Goal: Task Accomplishment & Management: Use online tool/utility

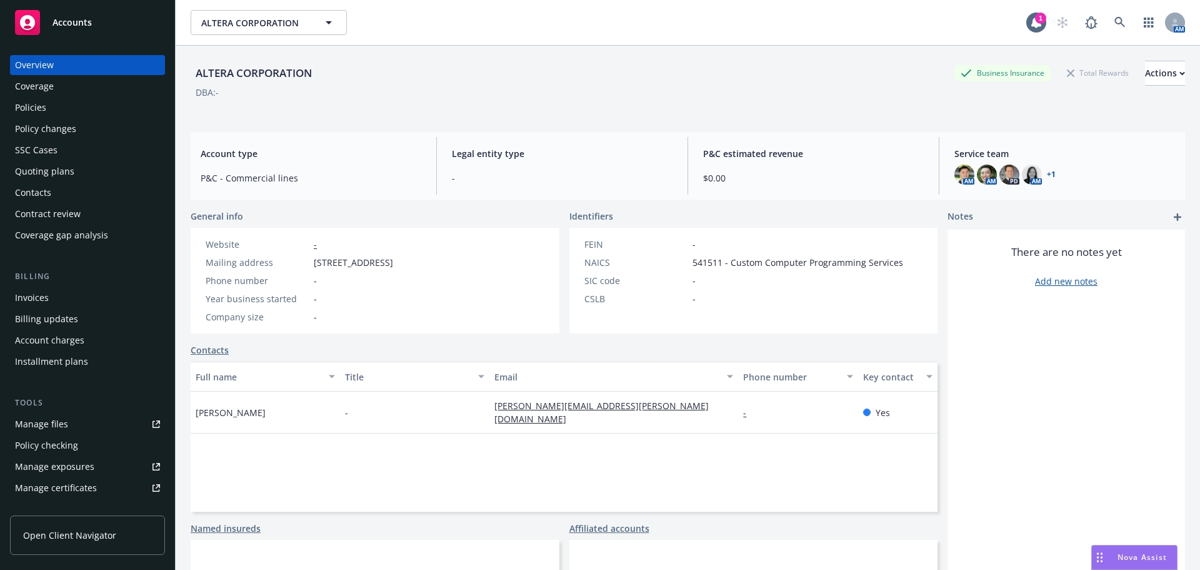
click at [58, 117] on div "Policies" at bounding box center [87, 108] width 145 height 20
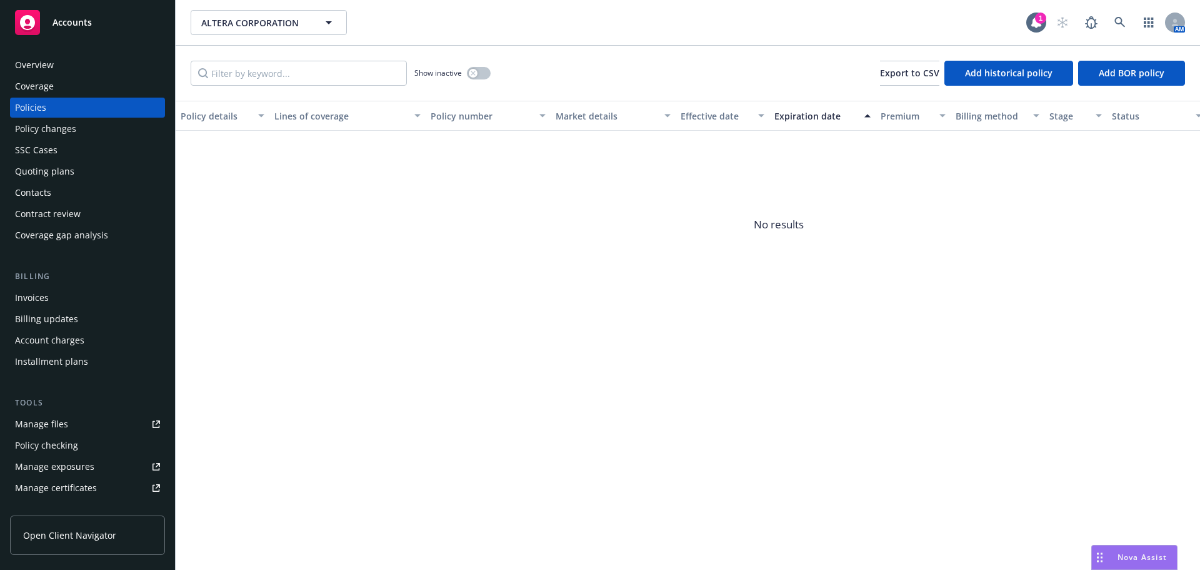
click at [56, 169] on div "Quoting plans" at bounding box center [44, 171] width 59 height 20
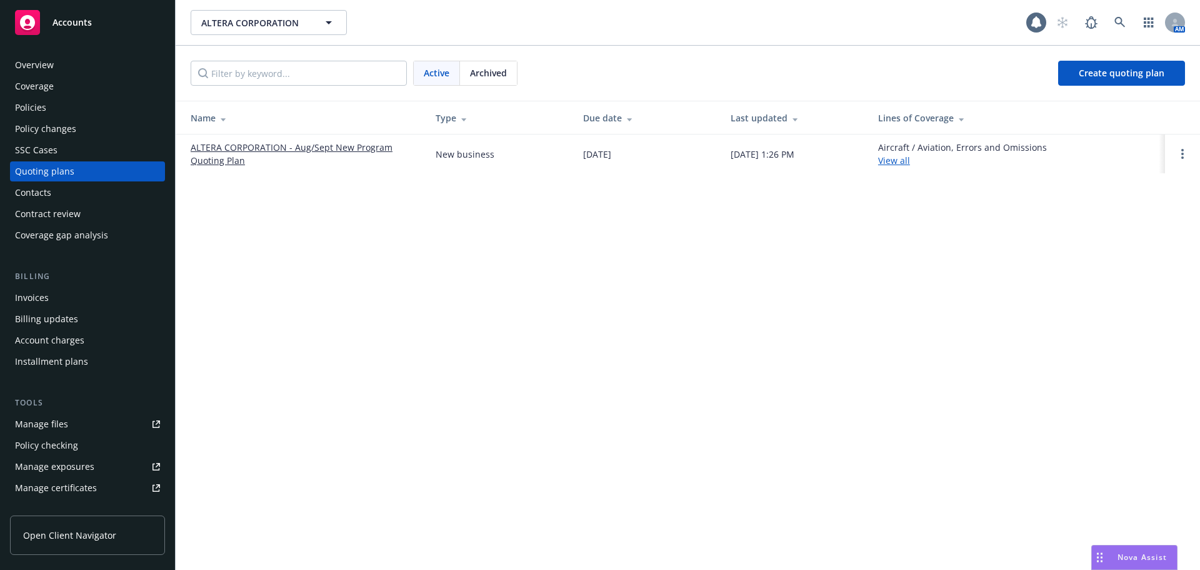
click at [239, 149] on link "ALTERA CORPORATION - Aug/Sept New Program Quoting Plan" at bounding box center [303, 154] width 225 height 26
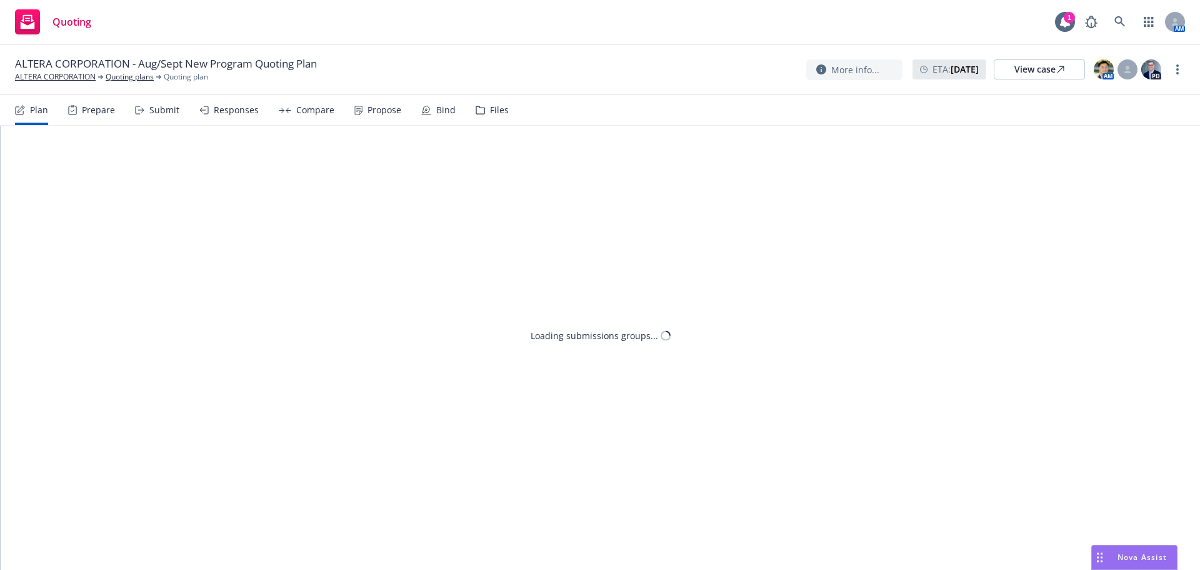
click at [451, 108] on div "Bind" at bounding box center [445, 110] width 19 height 10
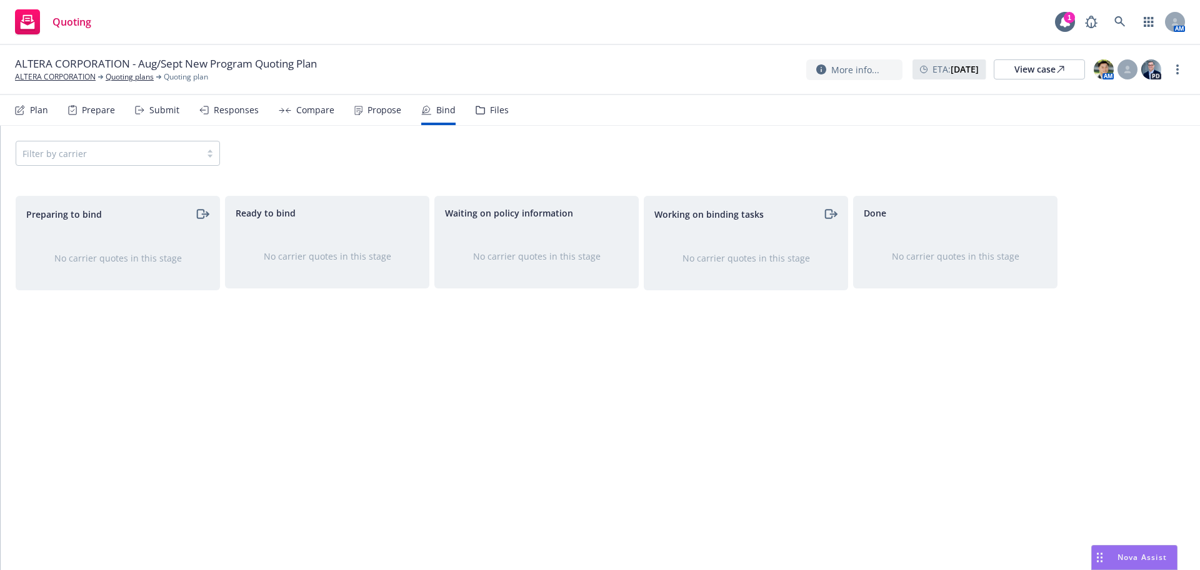
click at [161, 164] on div "Filter by carrier" at bounding box center [118, 153] width 204 height 25
click at [166, 152] on div "Filter by carrier" at bounding box center [118, 153] width 204 height 25
click at [357, 114] on icon at bounding box center [359, 110] width 8 height 9
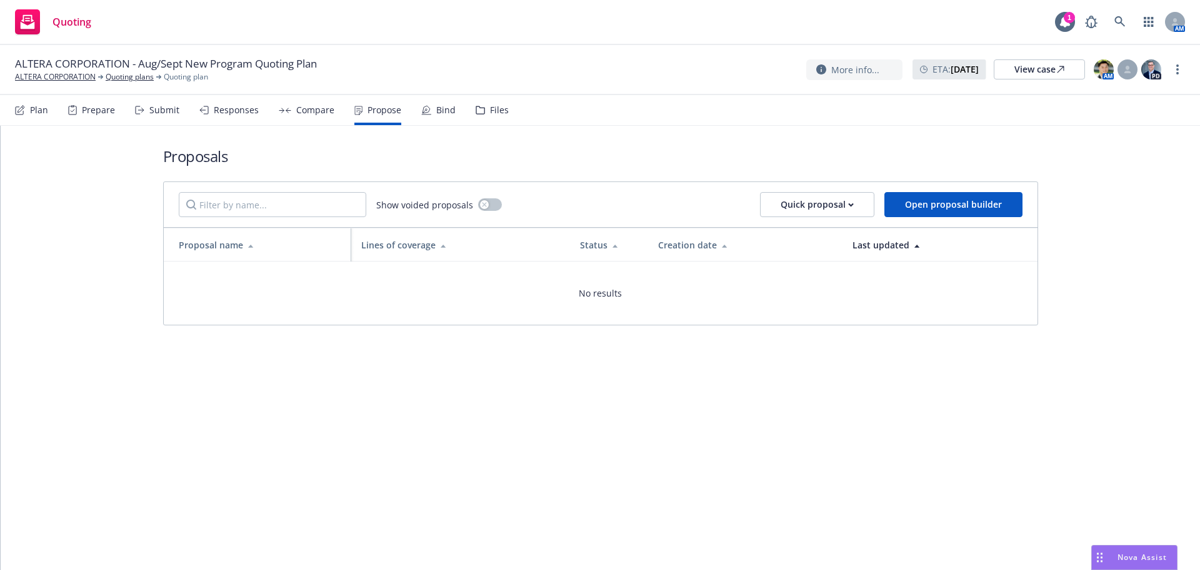
click at [323, 116] on div "Compare" at bounding box center [307, 110] width 56 height 30
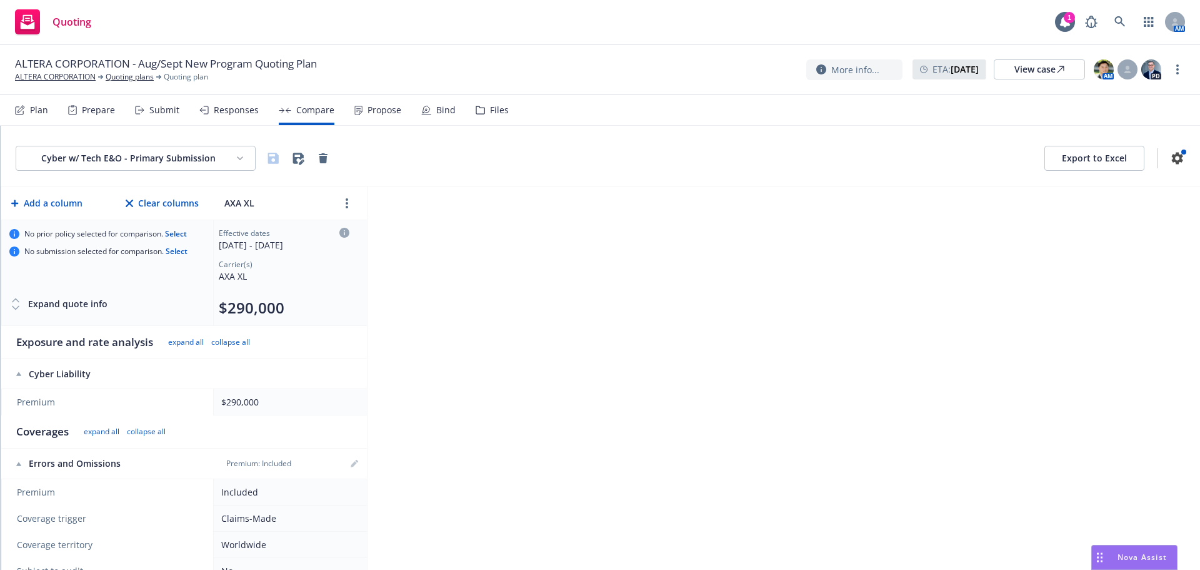
click at [19, 97] on div "Plan" at bounding box center [31, 110] width 33 height 30
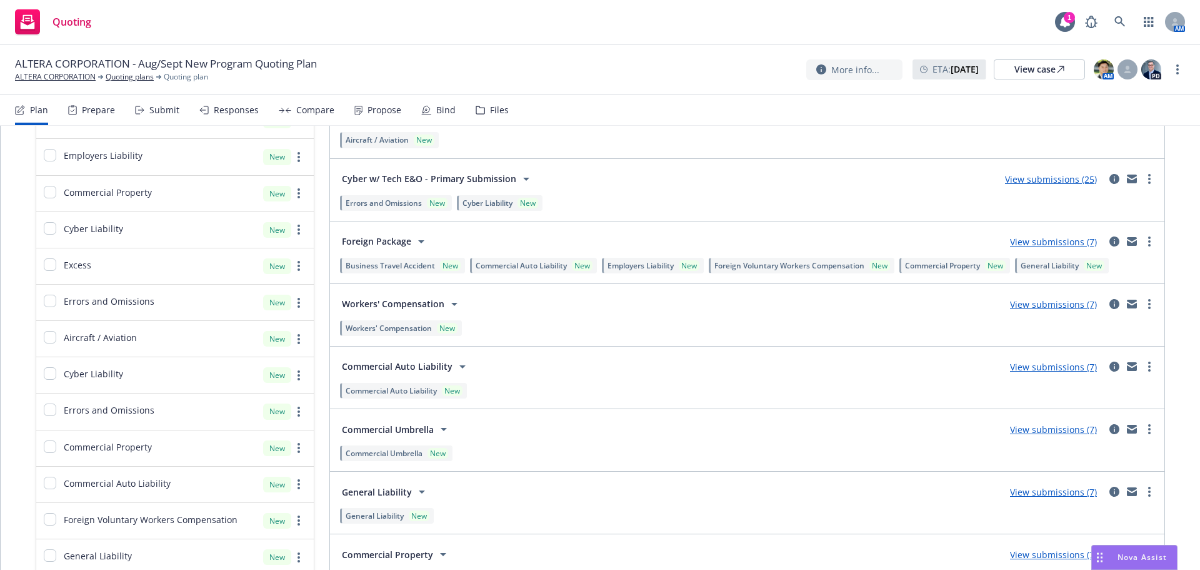
scroll to position [563, 0]
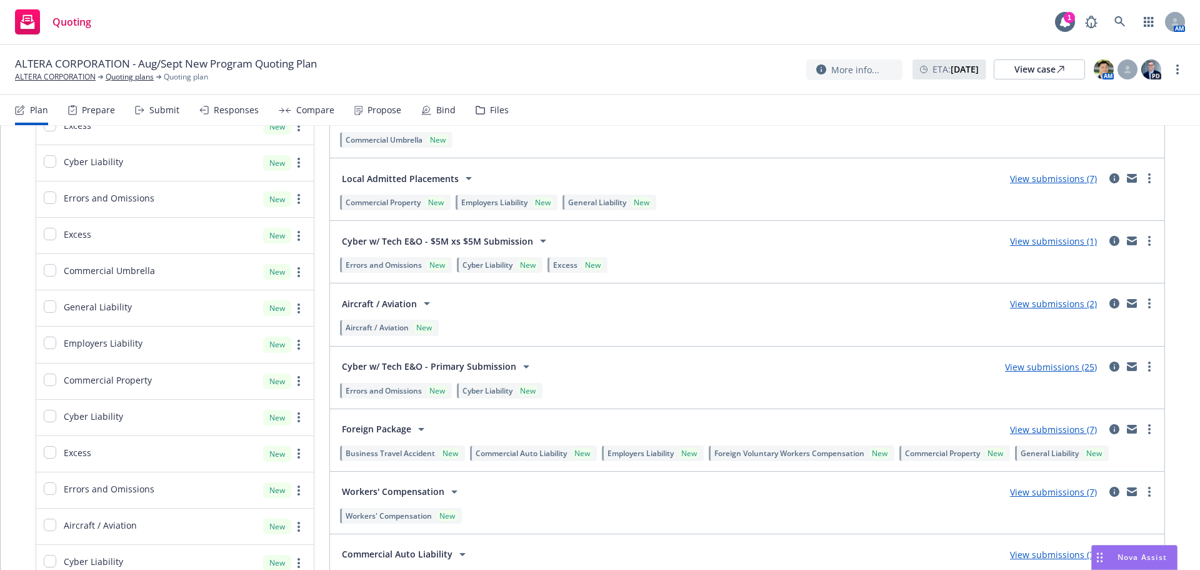
click at [1055, 368] on link "View submissions (25)" at bounding box center [1051, 367] width 92 height 12
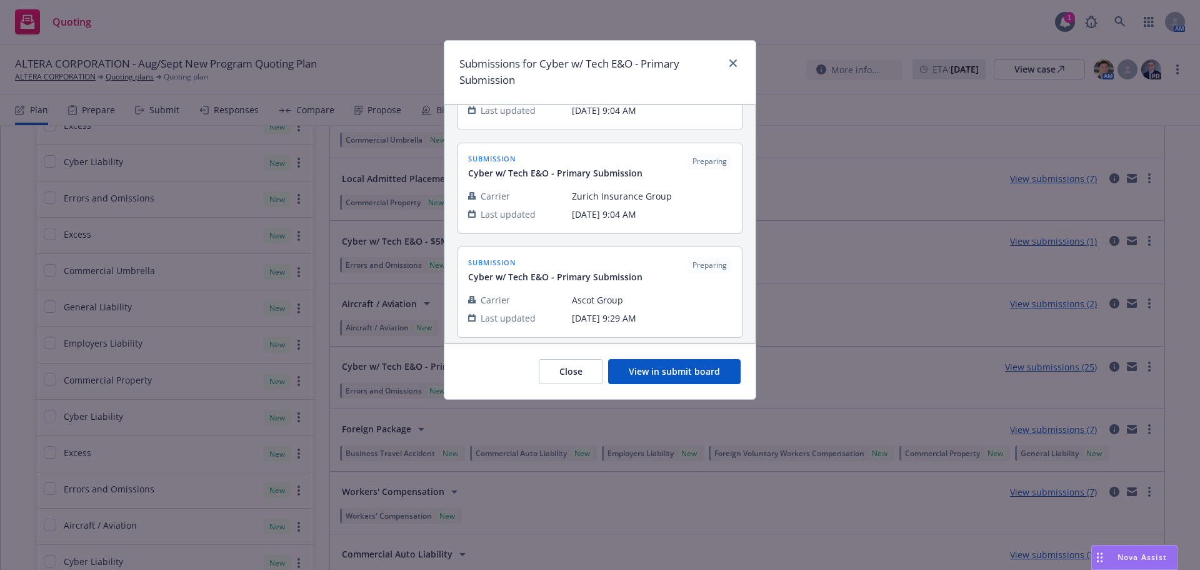
scroll to position [2313, 0]
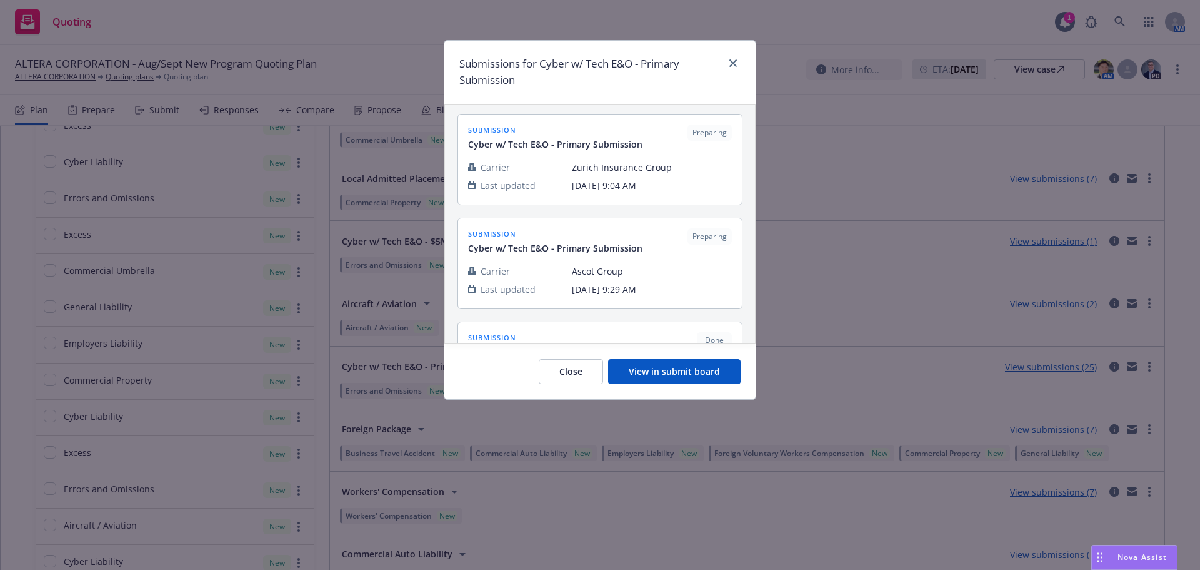
click at [707, 371] on button "View in submit board" at bounding box center [674, 371] width 133 height 25
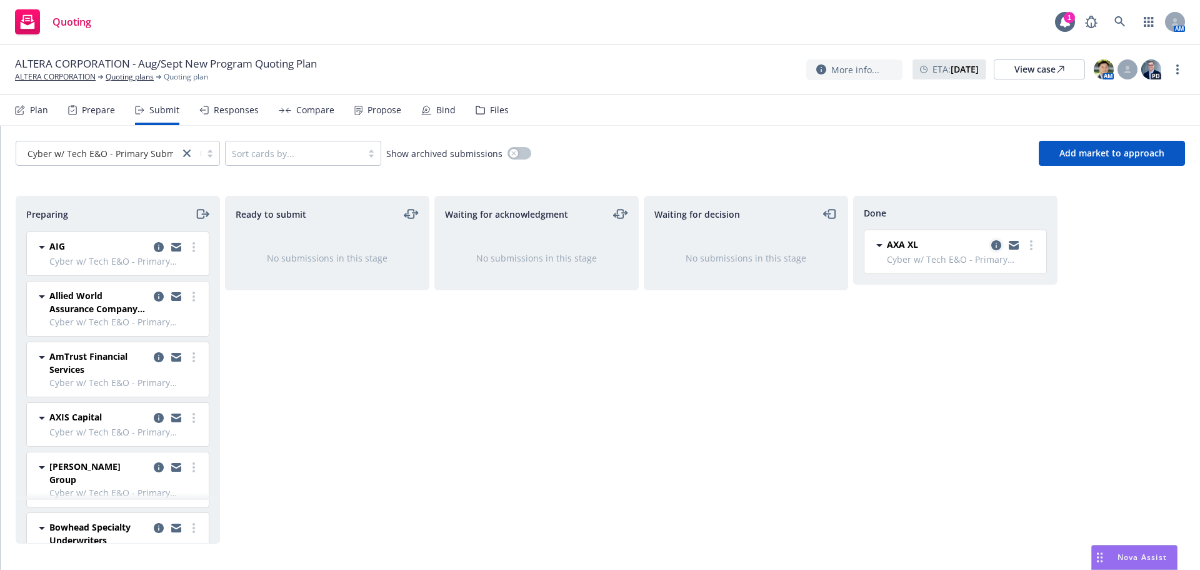
click at [997, 246] on icon "copy logging email" at bounding box center [997, 245] width 10 height 10
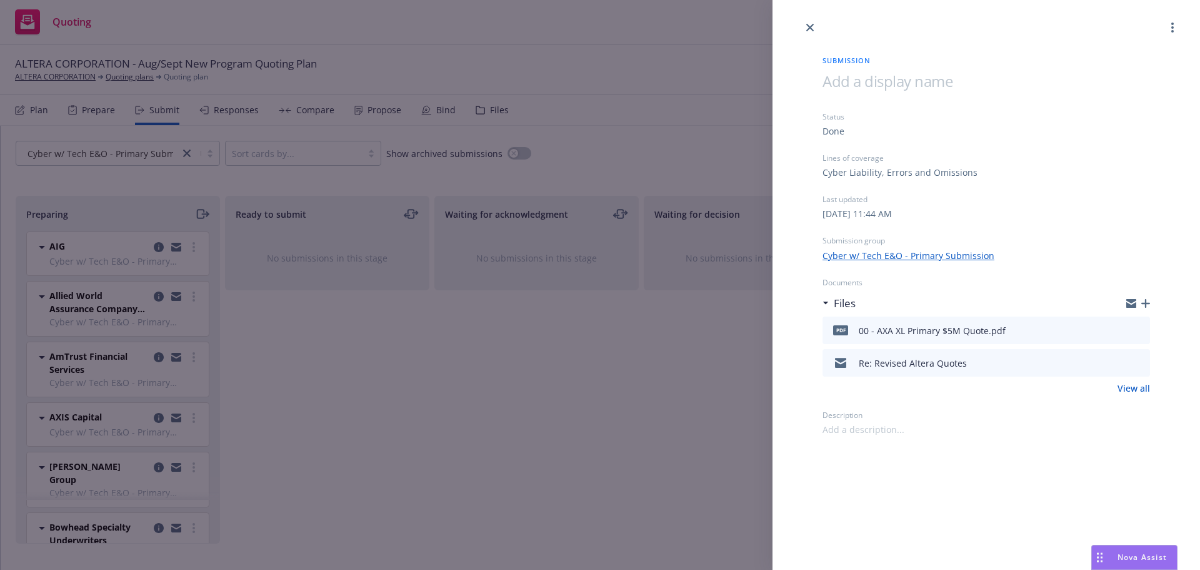
click at [1138, 329] on icon "preview file" at bounding box center [1138, 329] width 11 height 9
click at [1138, 362] on icon "preview file" at bounding box center [1138, 362] width 11 height 9
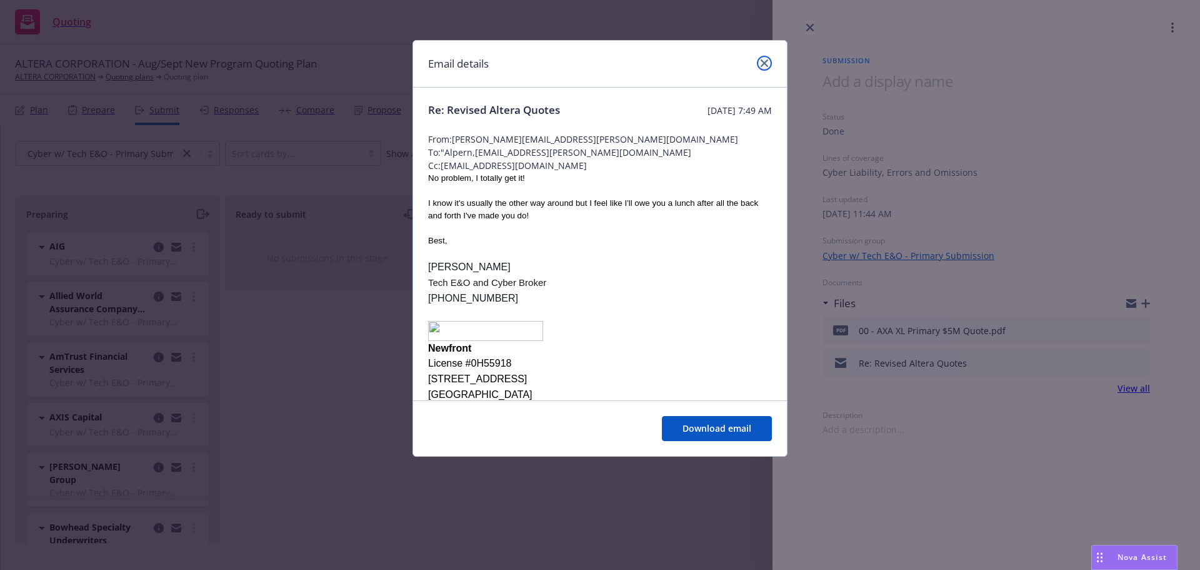
click at [766, 65] on icon "close" at bounding box center [765, 63] width 8 height 8
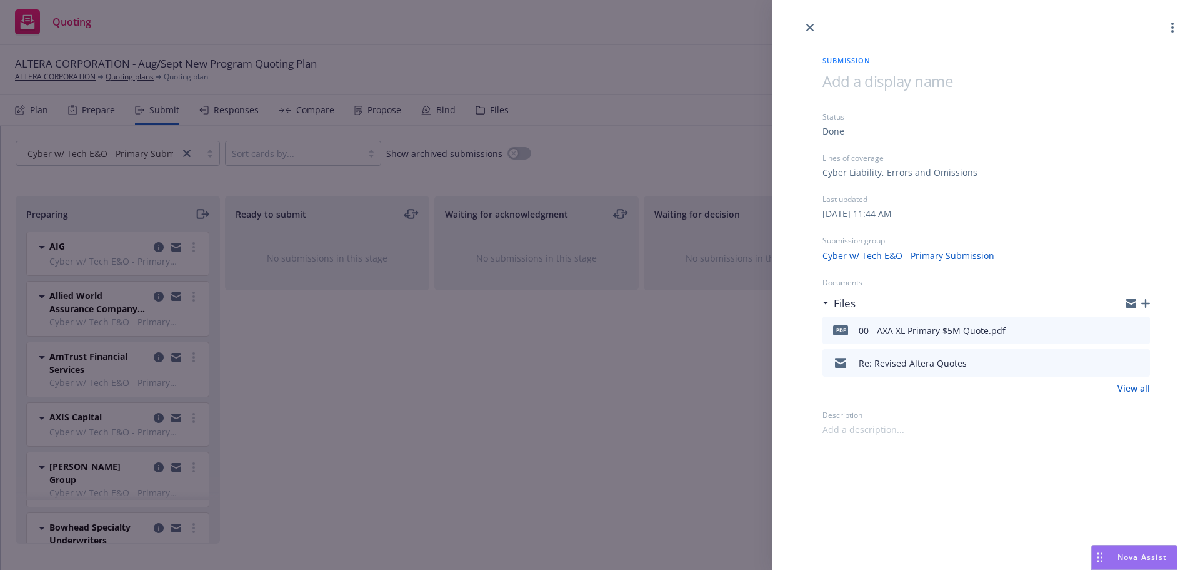
click at [300, 155] on div "Submission Status Done Lines of coverage Cyber Liability, Errors and Omissions …" at bounding box center [600, 285] width 1200 height 570
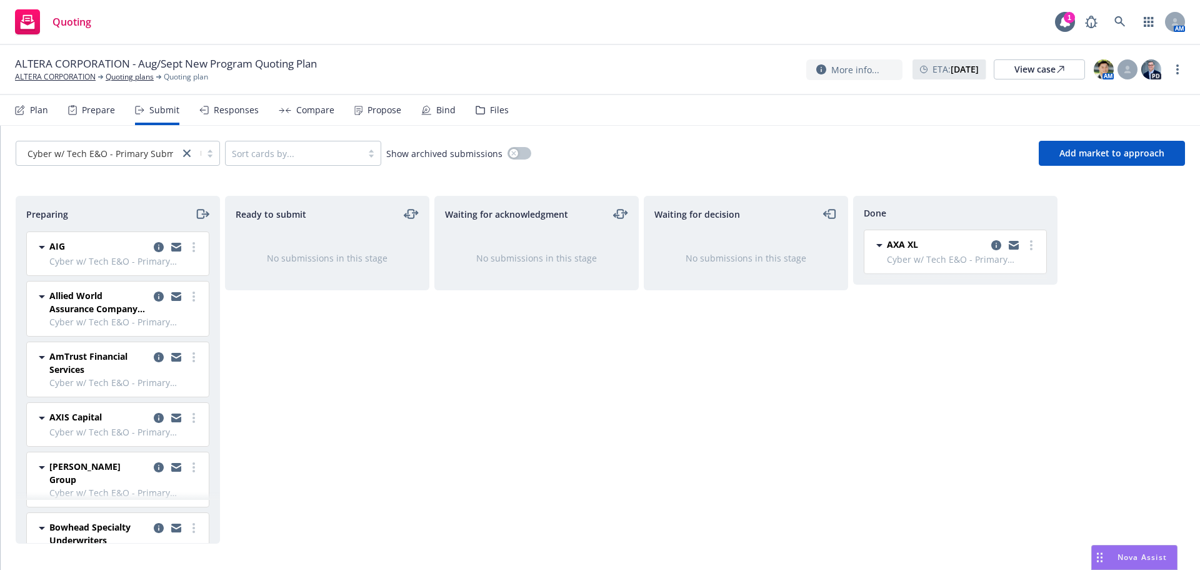
click at [251, 122] on div "Responses" at bounding box center [228, 110] width 59 height 30
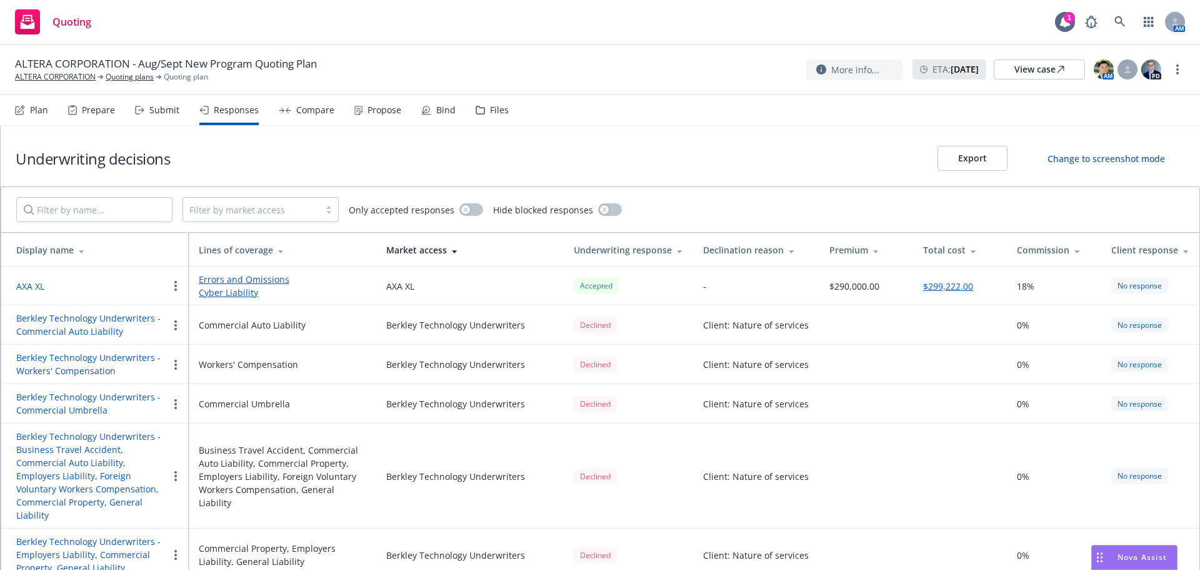
click at [313, 103] on div "Compare" at bounding box center [307, 110] width 56 height 30
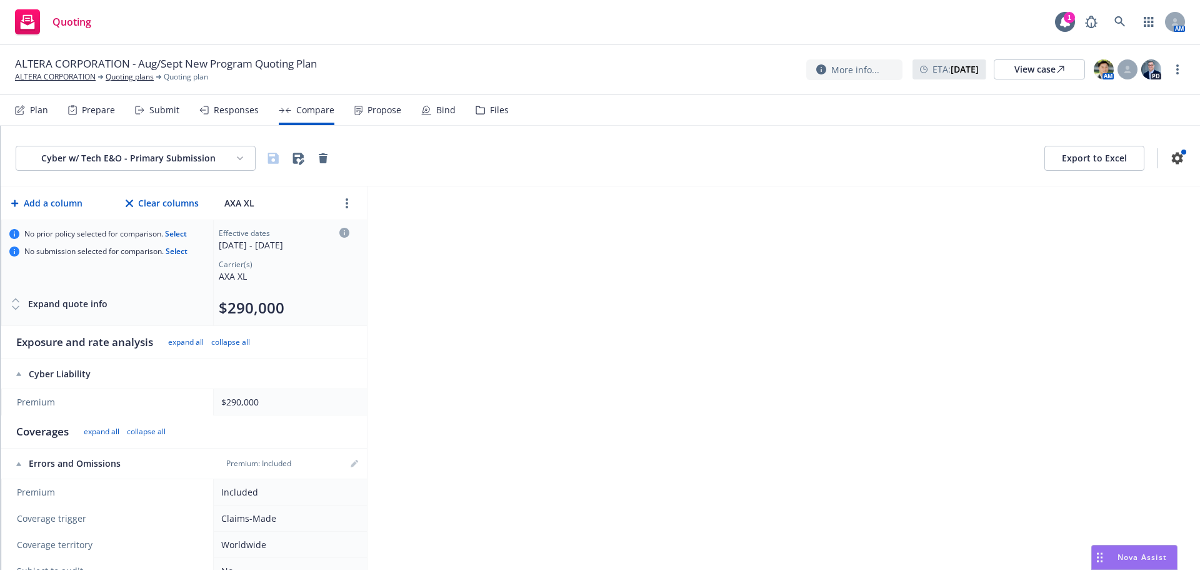
click at [247, 114] on div "Responses" at bounding box center [236, 110] width 45 height 10
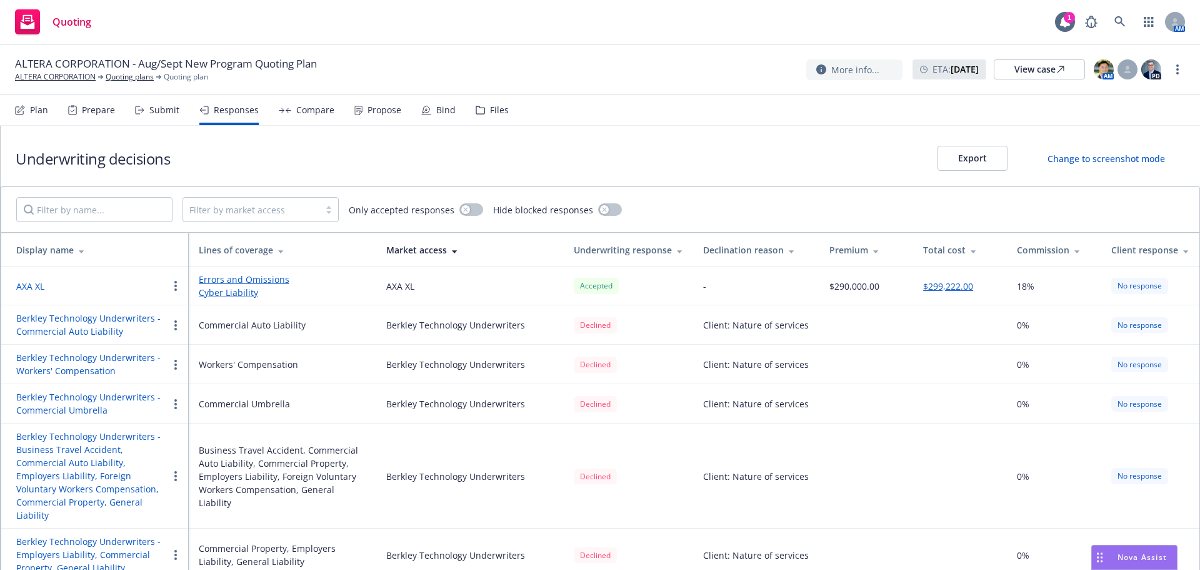
scroll to position [63, 0]
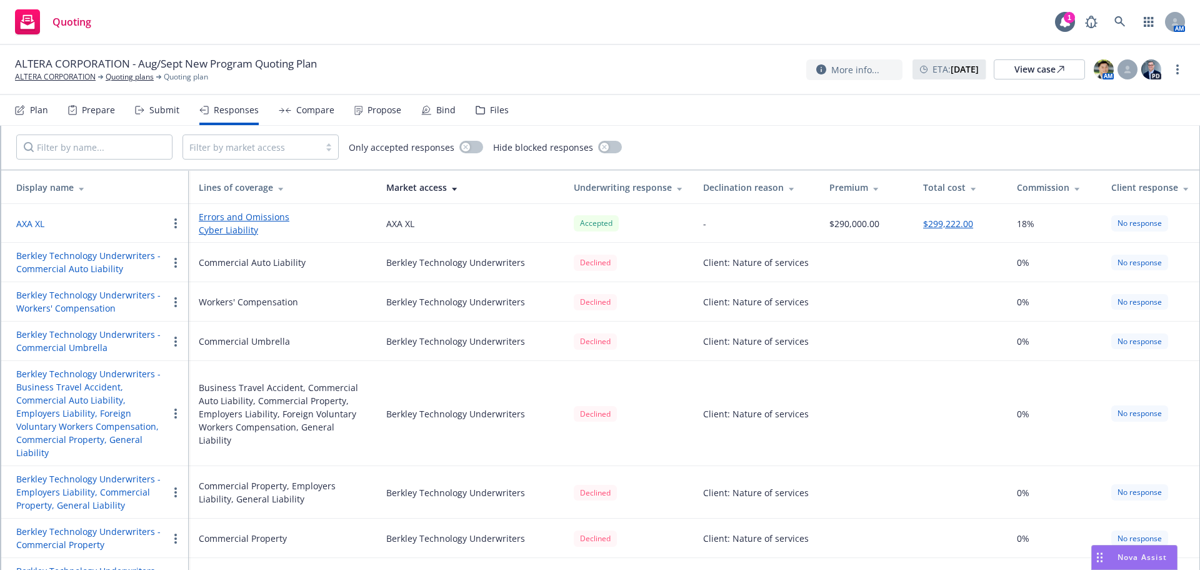
click at [141, 99] on div "Submit" at bounding box center [157, 110] width 44 height 30
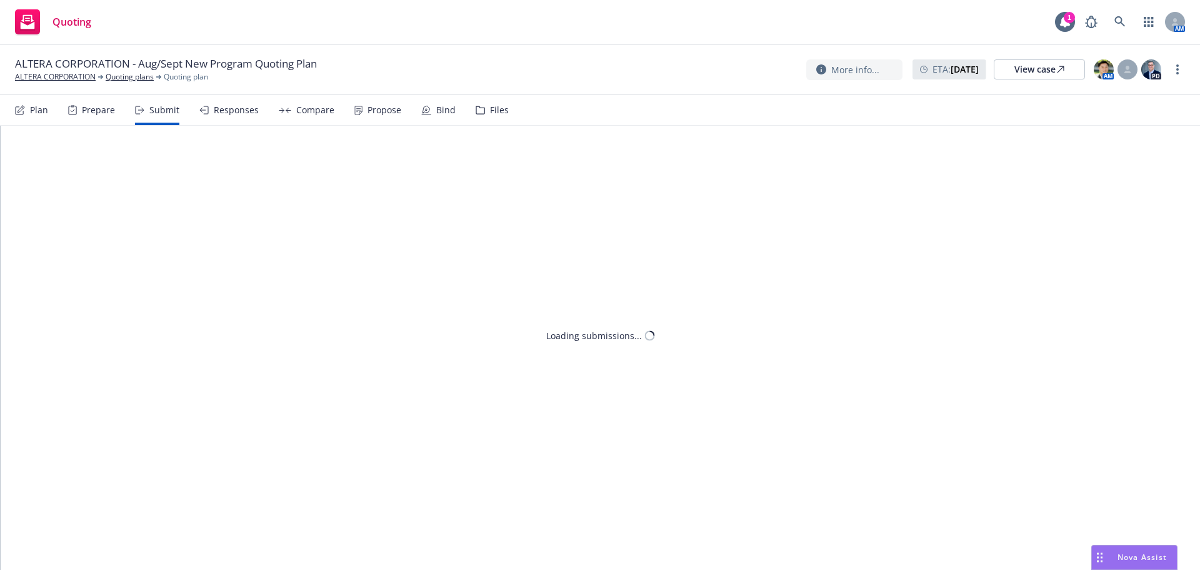
click at [90, 109] on div "Prepare" at bounding box center [98, 110] width 33 height 10
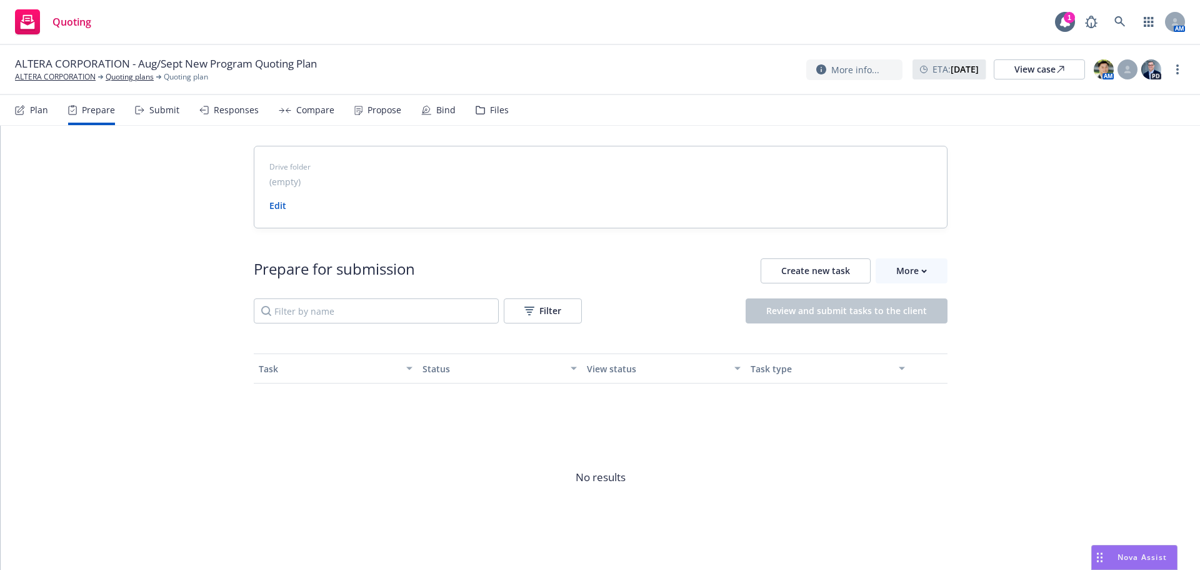
click at [18, 114] on icon at bounding box center [20, 111] width 8 height 8
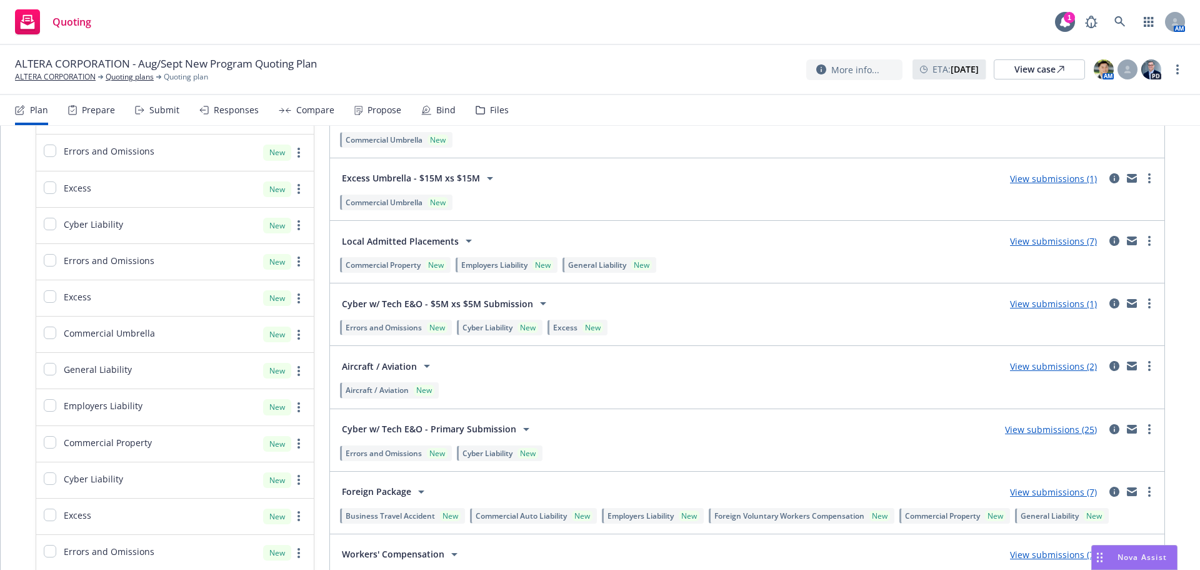
scroll to position [563, 0]
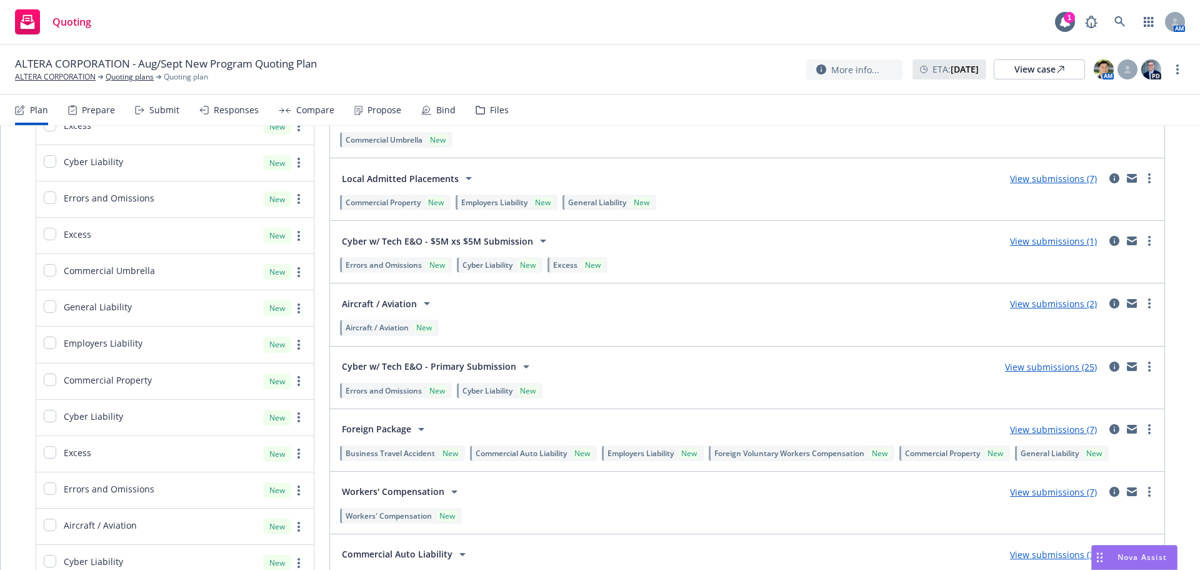
click at [1034, 243] on link "View submissions (1)" at bounding box center [1053, 241] width 87 height 12
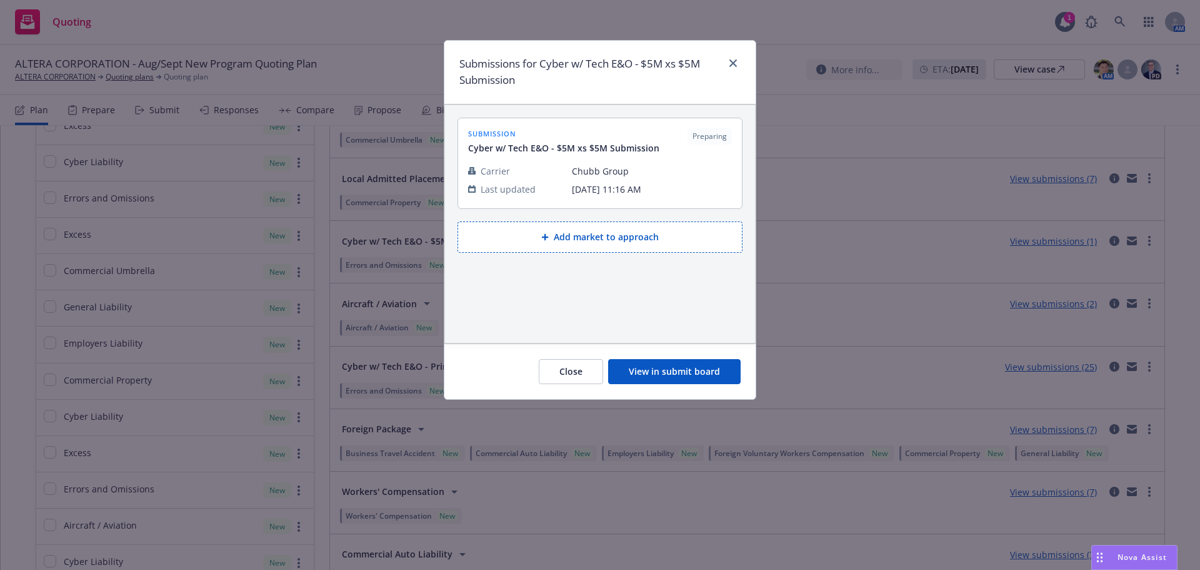
click at [578, 378] on button "Close" at bounding box center [571, 371] width 64 height 25
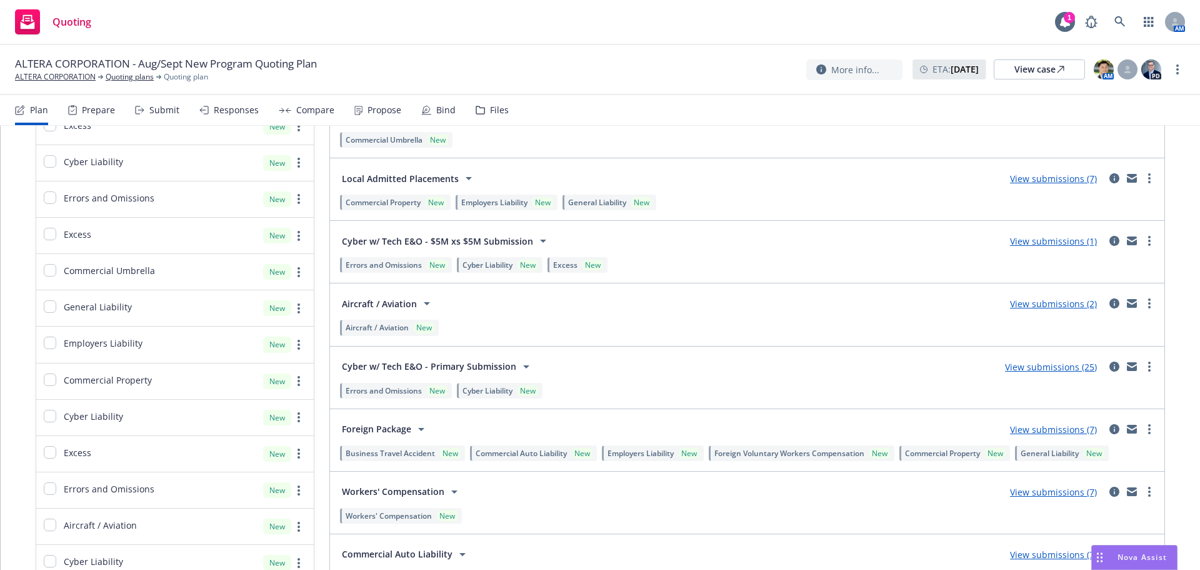
click at [1074, 241] on link "View submissions (1)" at bounding box center [1053, 241] width 87 height 12
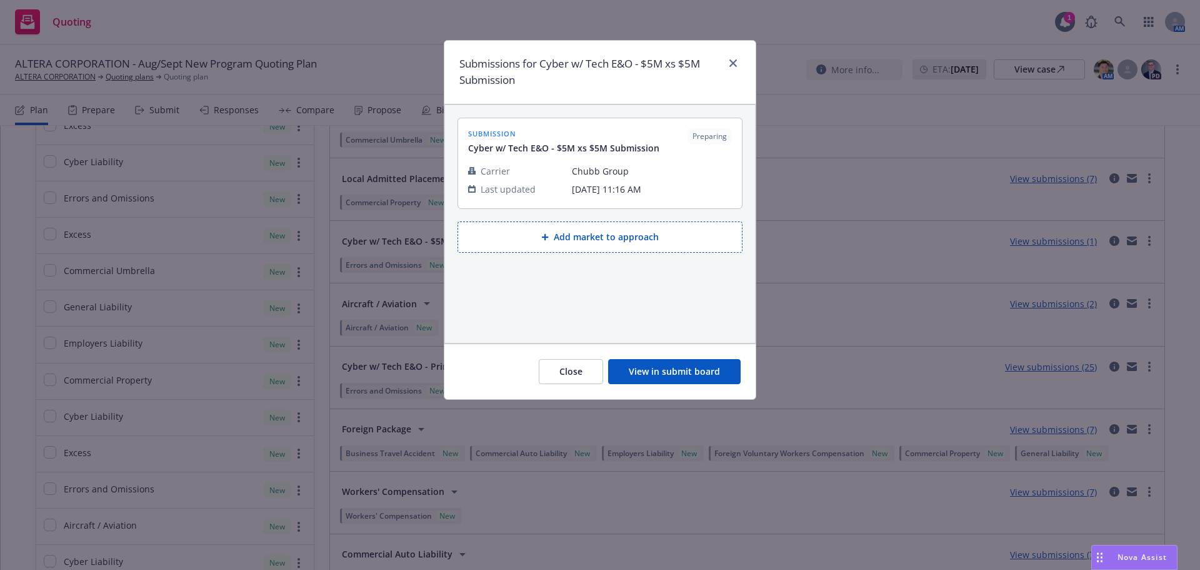
click at [697, 378] on button "View in submit board" at bounding box center [674, 371] width 133 height 25
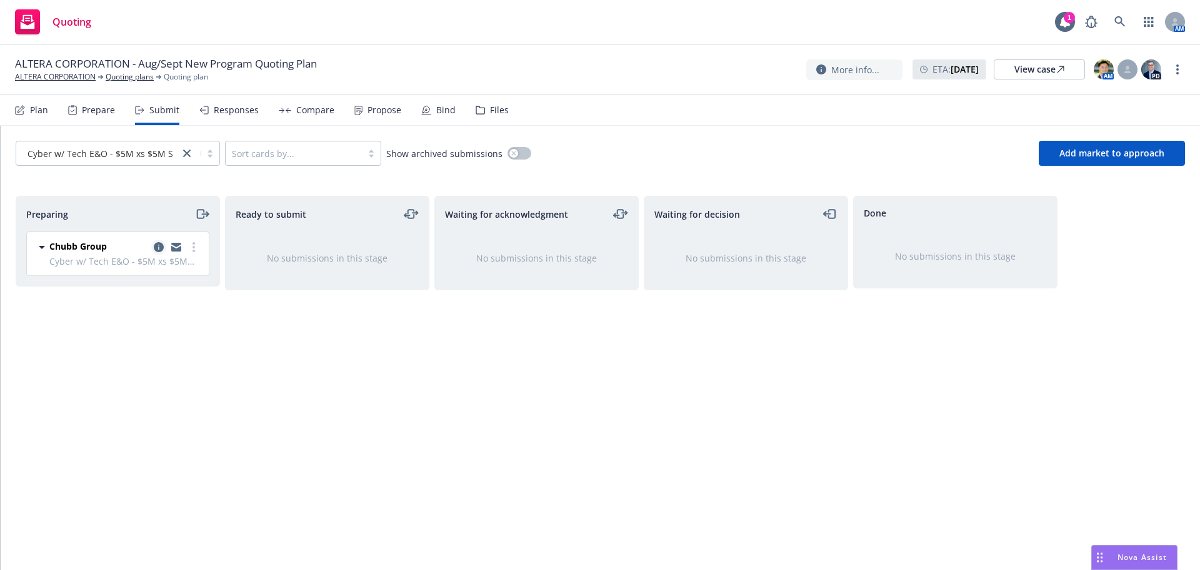
click at [161, 243] on icon "copy logging email" at bounding box center [159, 247] width 10 height 10
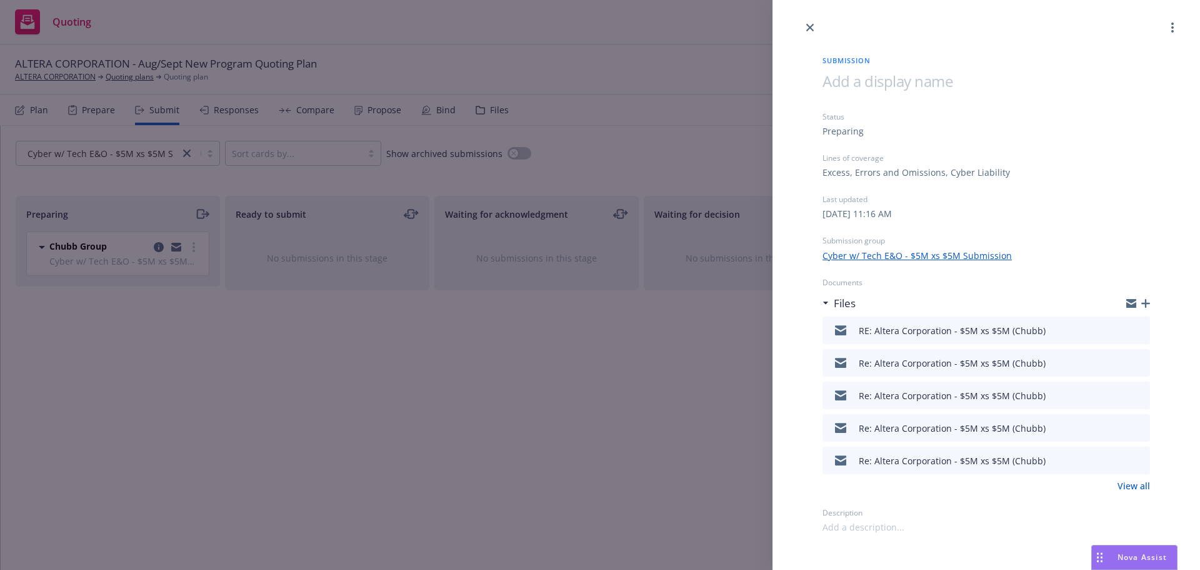
click at [1139, 328] on icon "preview file" at bounding box center [1138, 329] width 11 height 9
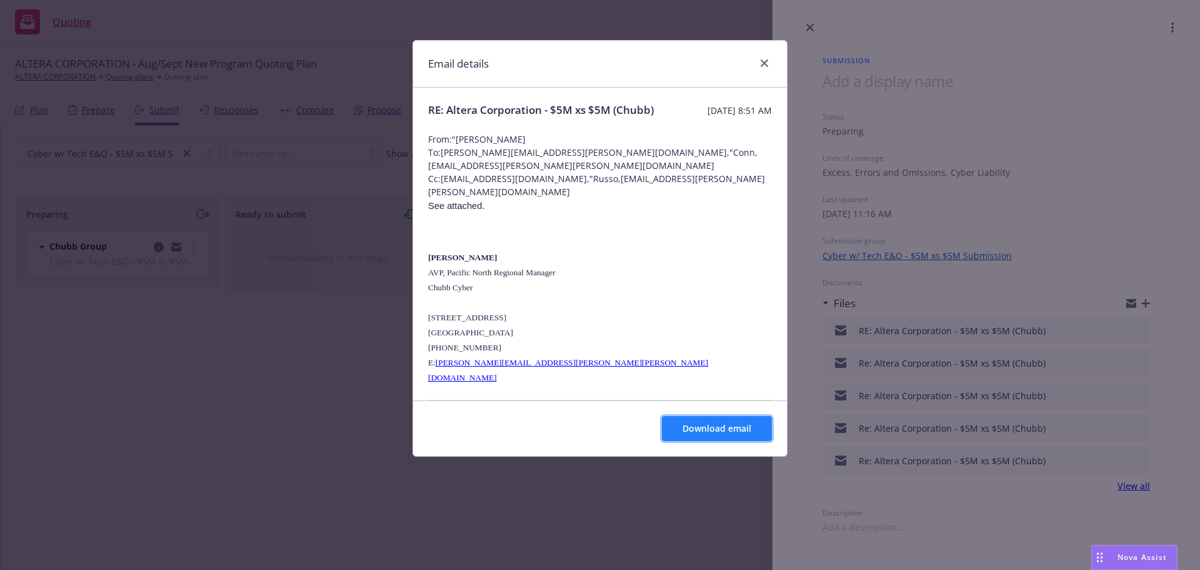
click at [738, 427] on span "Download email" at bounding box center [717, 428] width 69 height 12
click at [767, 66] on icon "close" at bounding box center [765, 63] width 8 height 8
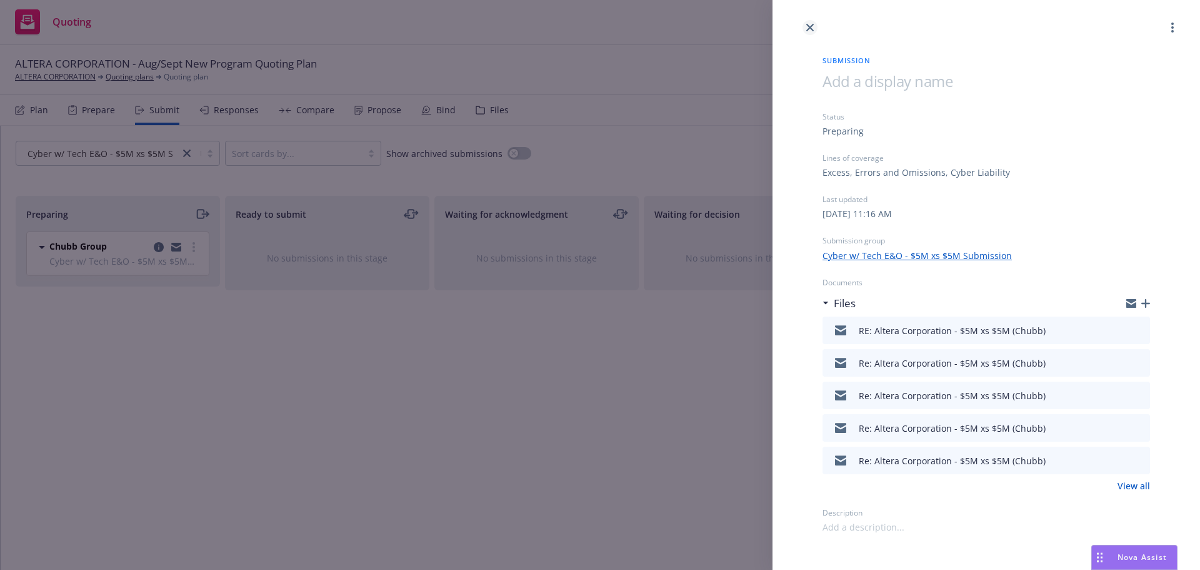
click at [817, 28] on link "close" at bounding box center [810, 27] width 15 height 15
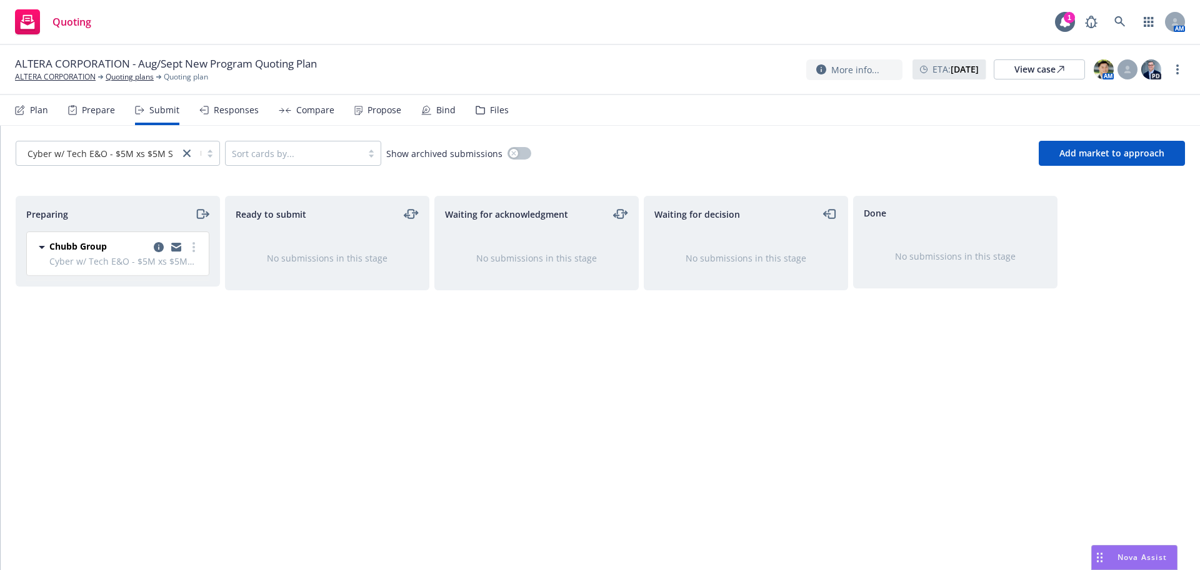
click at [394, 119] on div "Propose" at bounding box center [378, 110] width 47 height 30
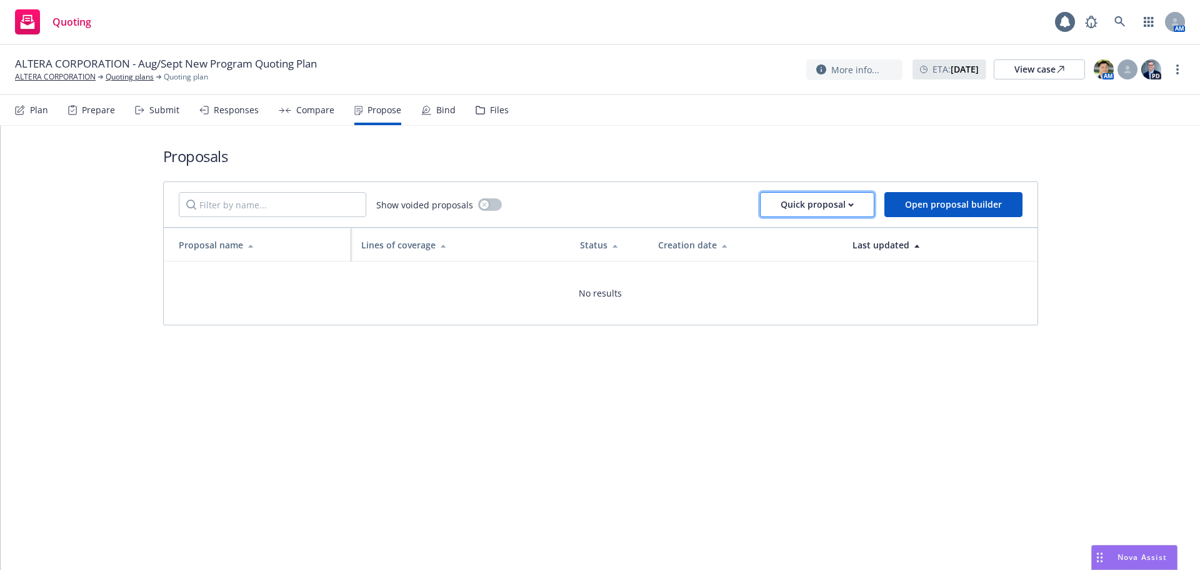
click at [823, 211] on div "Quick proposal" at bounding box center [817, 205] width 73 height 24
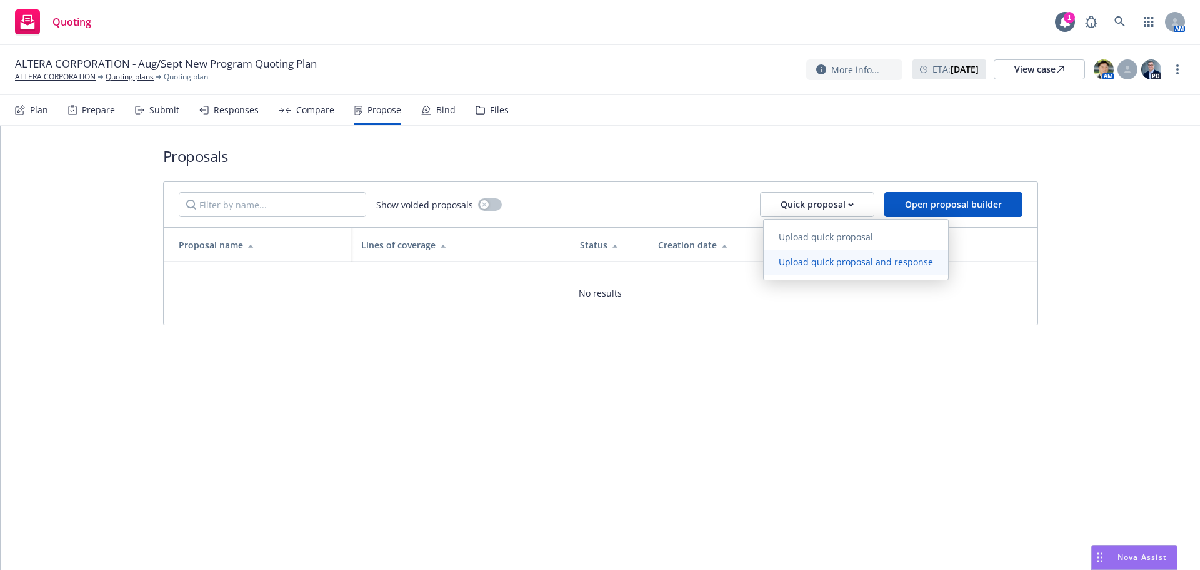
click at [883, 260] on span "Upload quick proposal and response" at bounding box center [856, 262] width 184 height 12
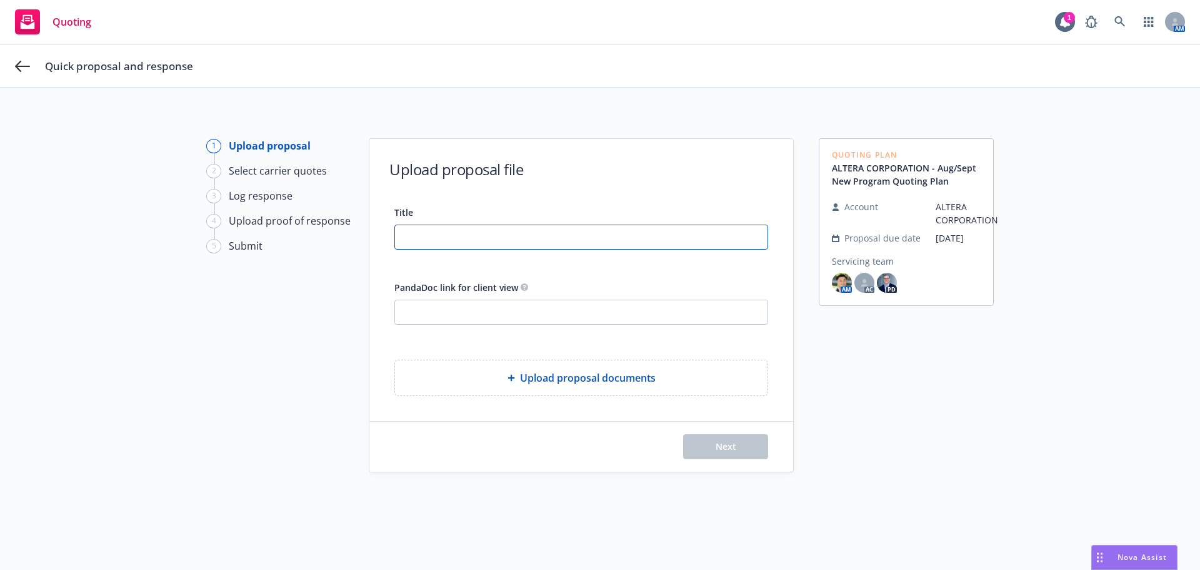
click at [697, 239] on input "Title" at bounding box center [581, 237] width 373 height 24
type input "Primary $5M E&O - PSD"
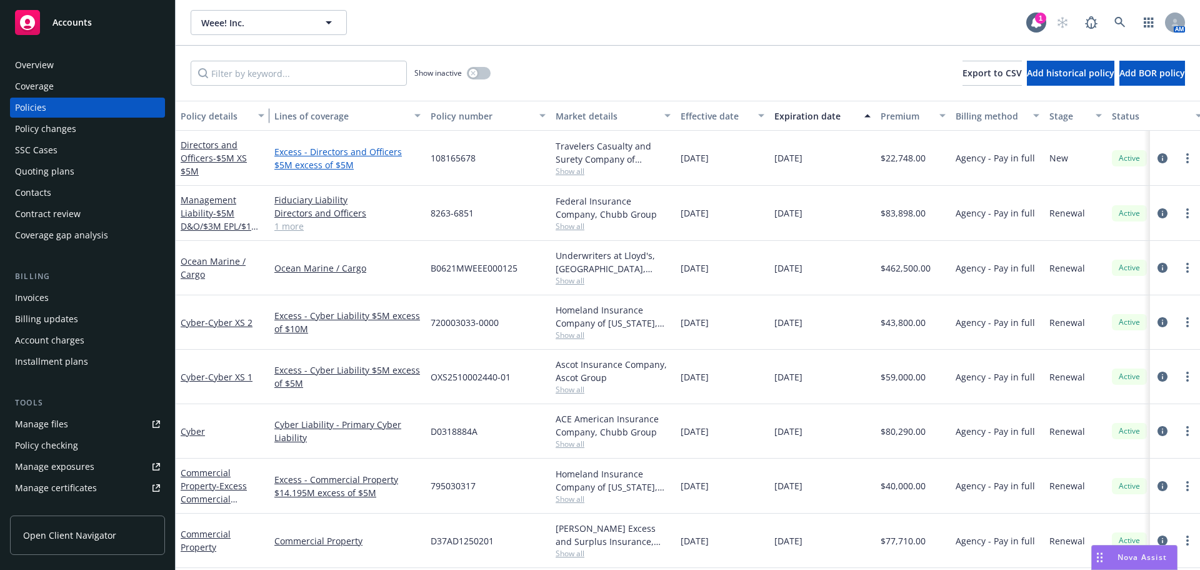
drag, startPoint x: 266, startPoint y: 121, endPoint x: 949, endPoint y: 151, distance: 683.4
click at [948, 149] on div "Policy details Lines of coverage Policy number Market details Effective date Ex…" at bounding box center [688, 335] width 1025 height 469
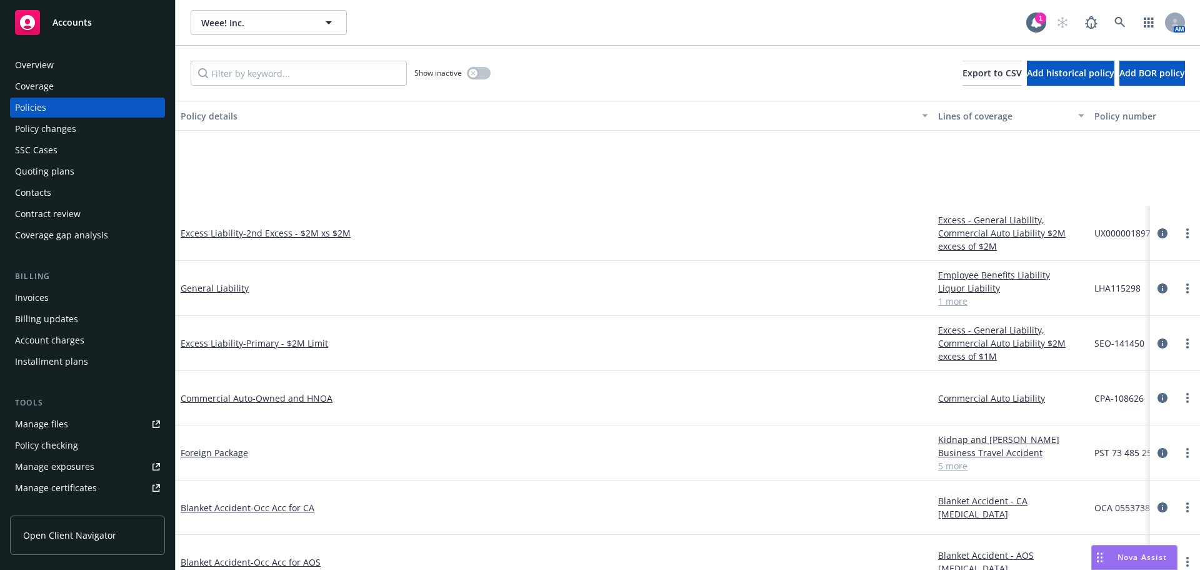
scroll to position [526, 0]
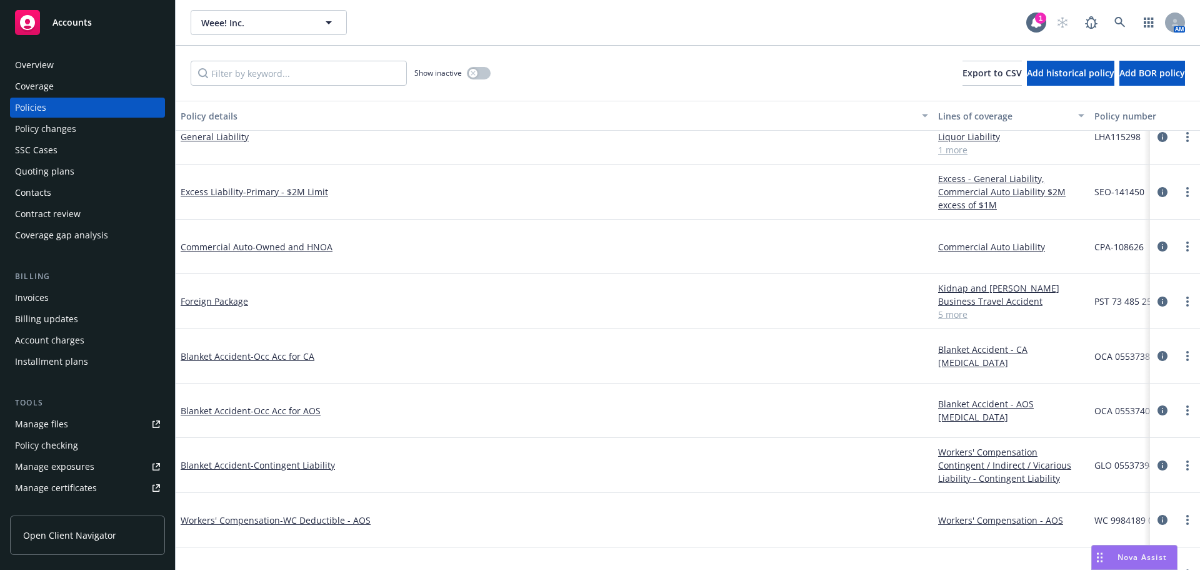
drag, startPoint x: 935, startPoint y: 116, endPoint x: 907, endPoint y: 119, distance: 28.3
click at [907, 119] on div "Policy details Lines of coverage Policy number Market details Effective date Ex…" at bounding box center [1111, 116] width 1871 height 30
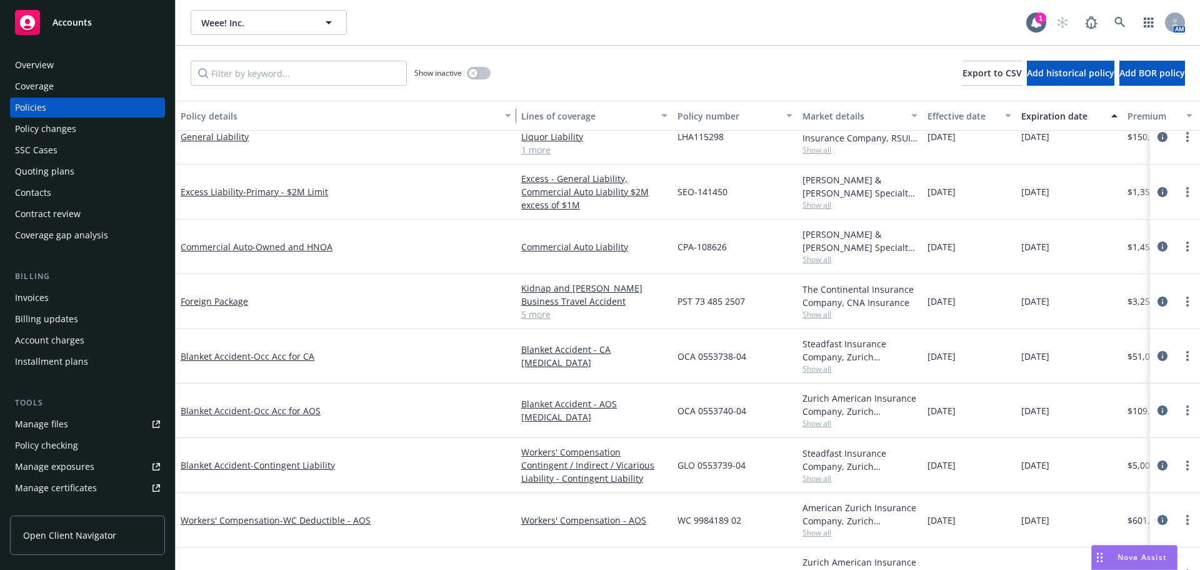
drag, startPoint x: 930, startPoint y: 113, endPoint x: 512, endPoint y: 166, distance: 421.0
click at [512, 166] on div "Policy details Lines of coverage Policy number Market details Effective date Ex…" at bounding box center [688, 335] width 1025 height 469
click at [824, 266] on div "Crum & Forster Specialty Insurance Company, Crum & Forster (Fairfax), RT Specia…" at bounding box center [859, 246] width 125 height 54
click at [827, 258] on span "Show all" at bounding box center [859, 259] width 115 height 11
click at [51, 427] on div "Manage files" at bounding box center [41, 424] width 53 height 20
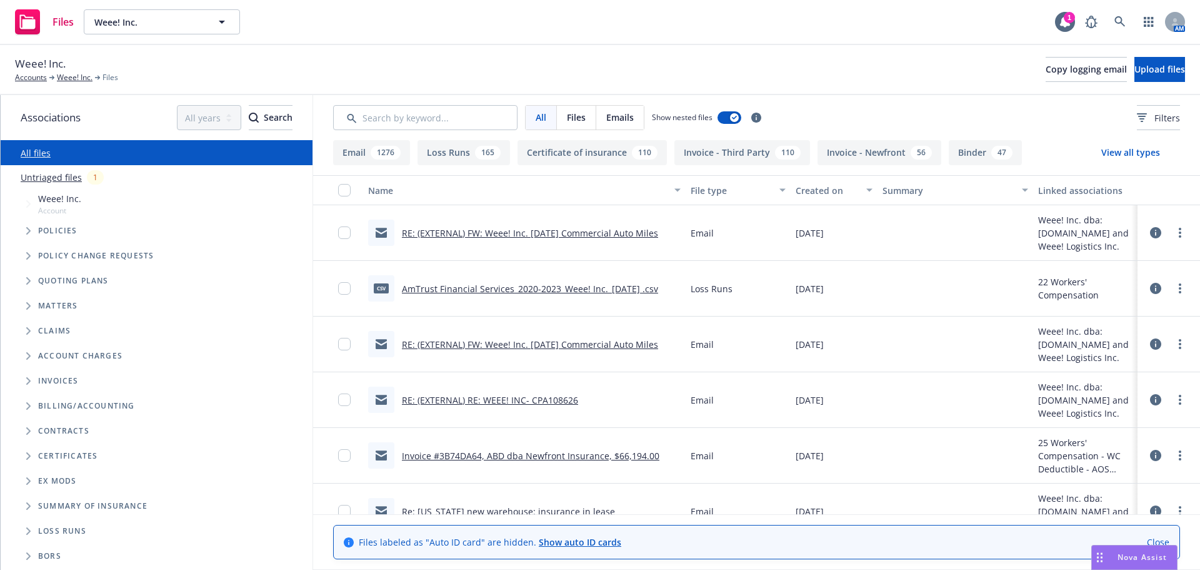
click at [443, 149] on button "Loss Runs 165" at bounding box center [464, 152] width 93 height 25
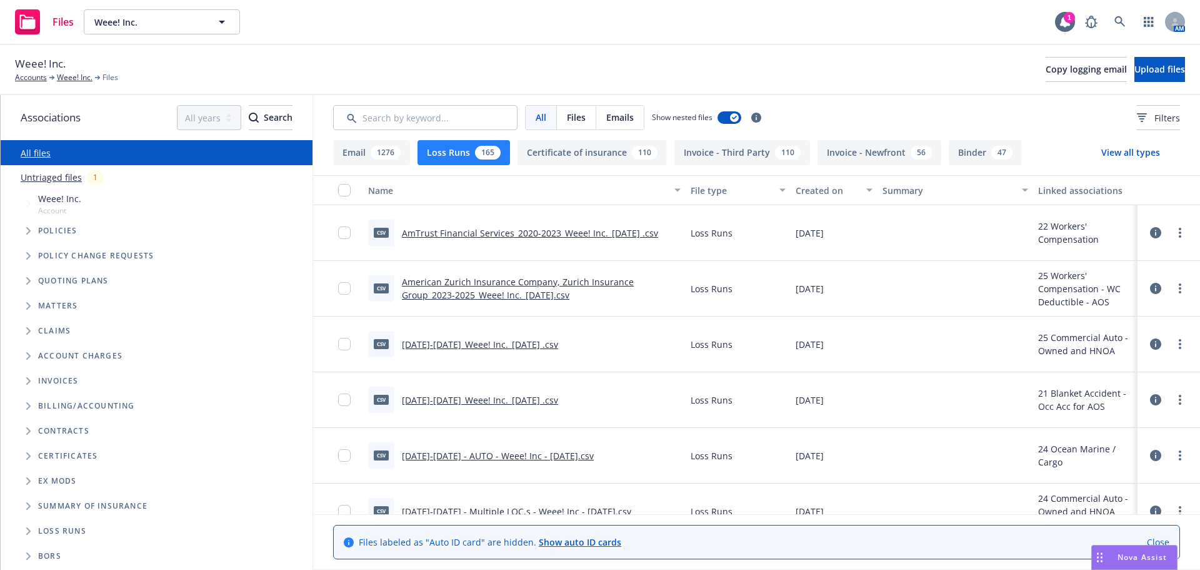
click at [471, 130] on div "All Files Emails Show nested files Filters" at bounding box center [756, 117] width 887 height 45
click at [474, 123] on input "Search by keyword..." at bounding box center [425, 117] width 184 height 25
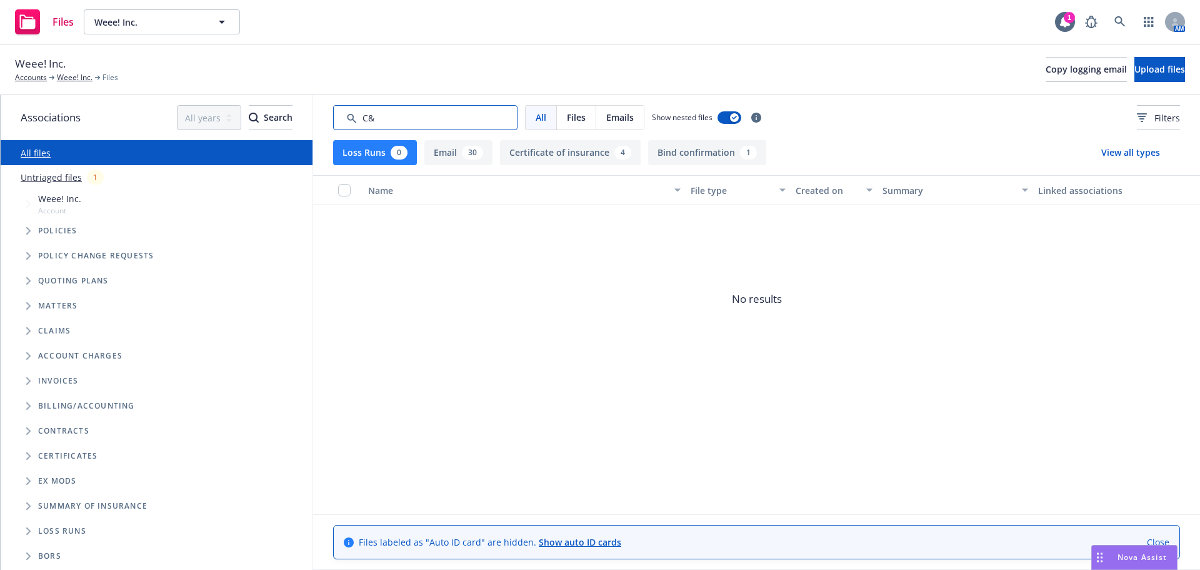
type input "C"
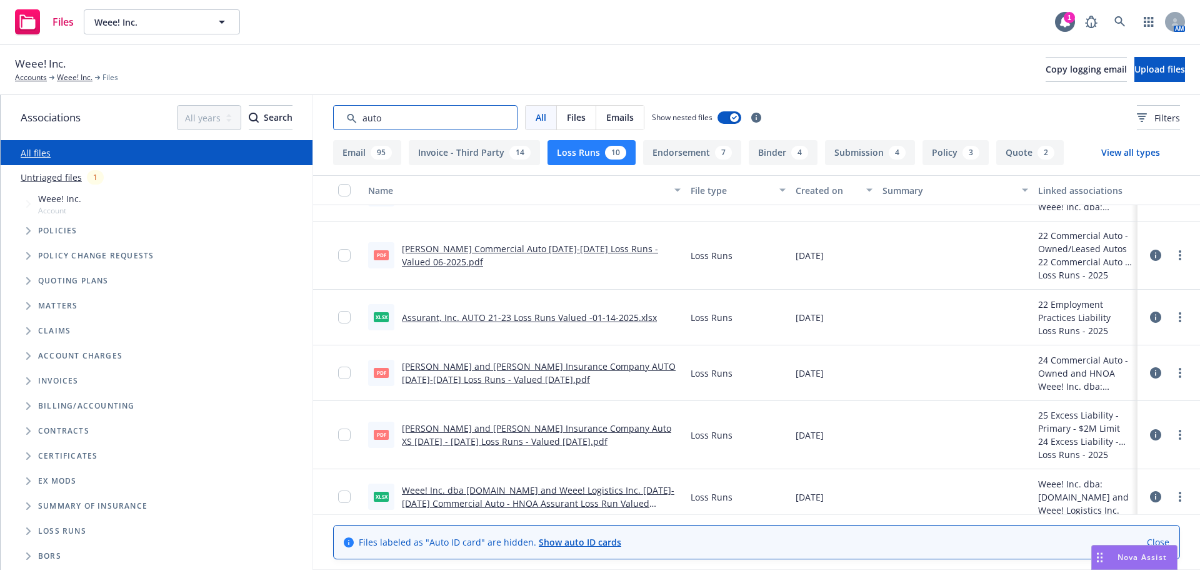
scroll to position [271, 0]
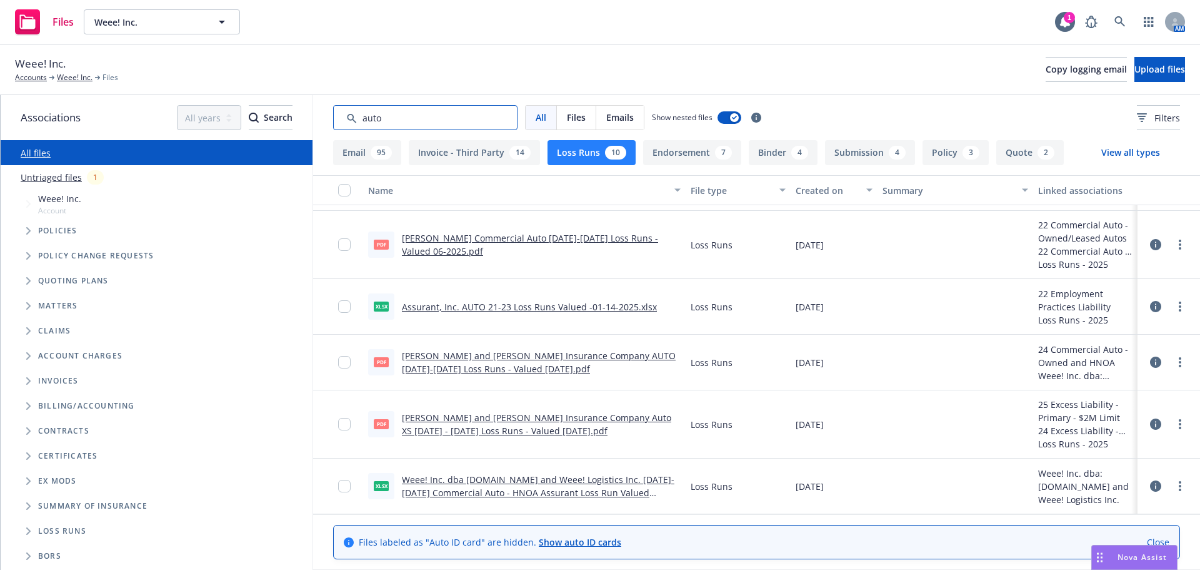
type input "auto"
click at [645, 418] on link "Crum and Forster Insurance Company Auto XS 2021 - 2025 Loss Runs - Valued 2025-…" at bounding box center [536, 423] width 269 height 25
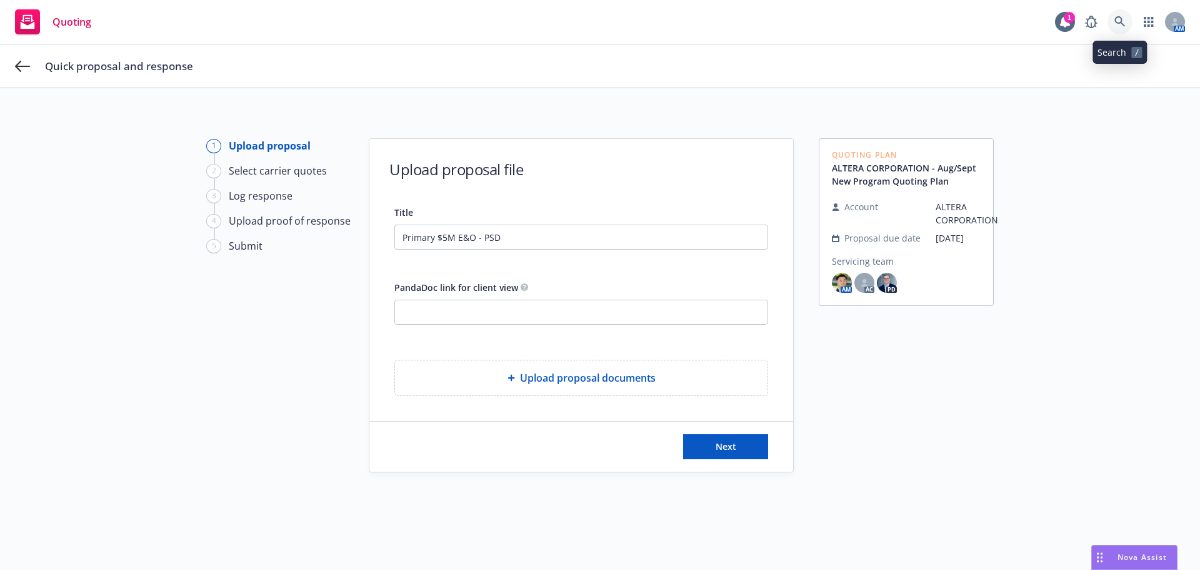
click at [1125, 29] on link at bounding box center [1120, 21] width 25 height 25
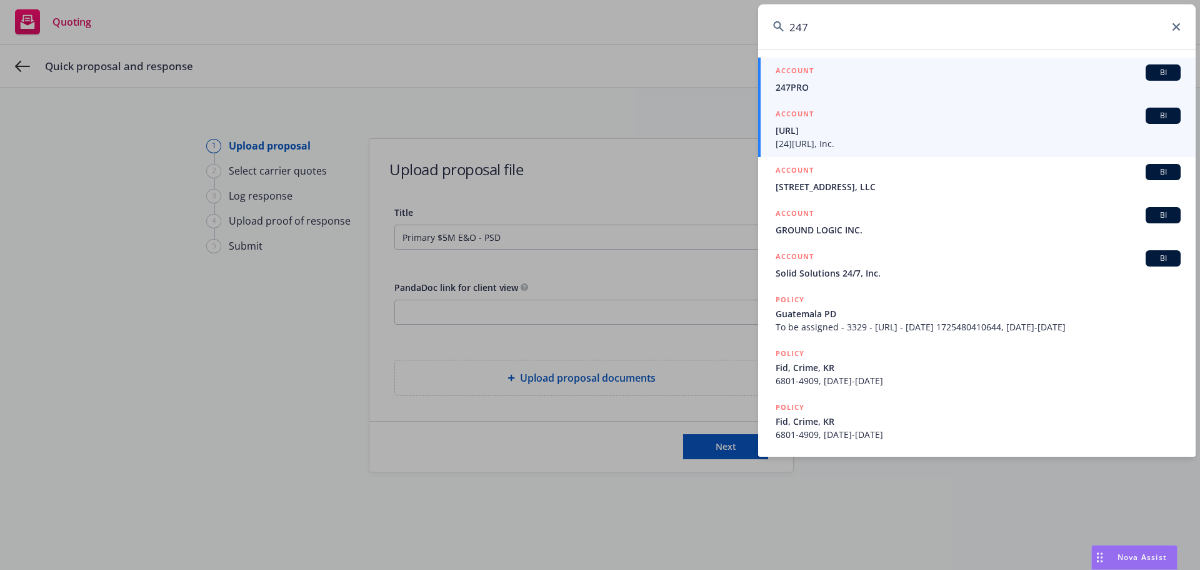
type input "247"
click at [913, 134] on span "[URL]" at bounding box center [978, 130] width 405 height 13
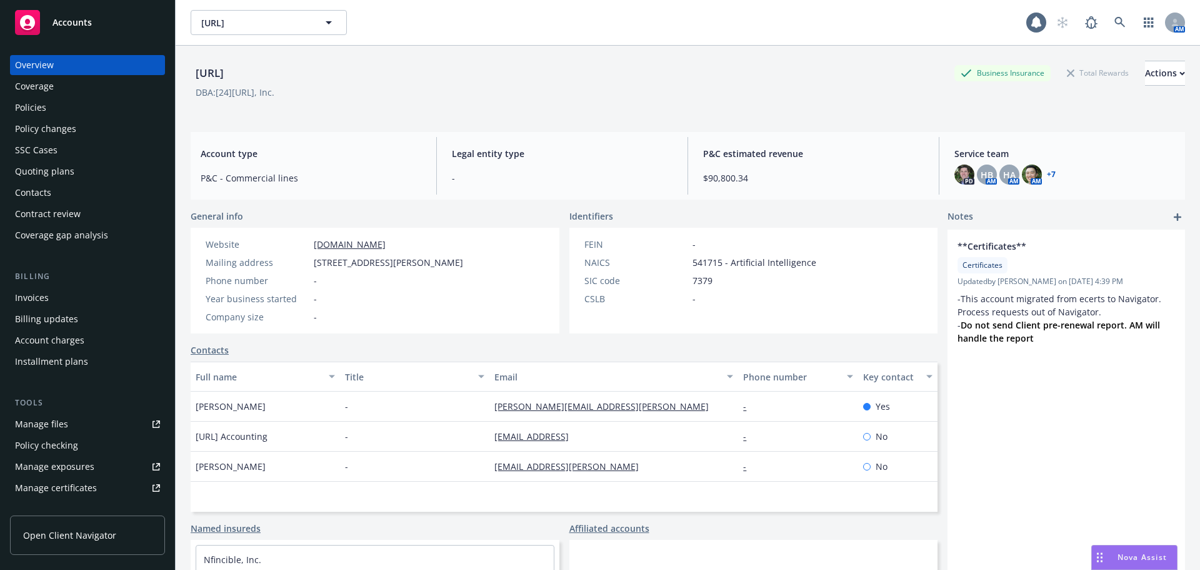
click at [128, 97] on div "Overview Coverage Policies Policy changes SSC Cases Quoting plans Contacts Cont…" at bounding box center [87, 150] width 155 height 190
click at [98, 111] on div "Policies" at bounding box center [87, 108] width 145 height 20
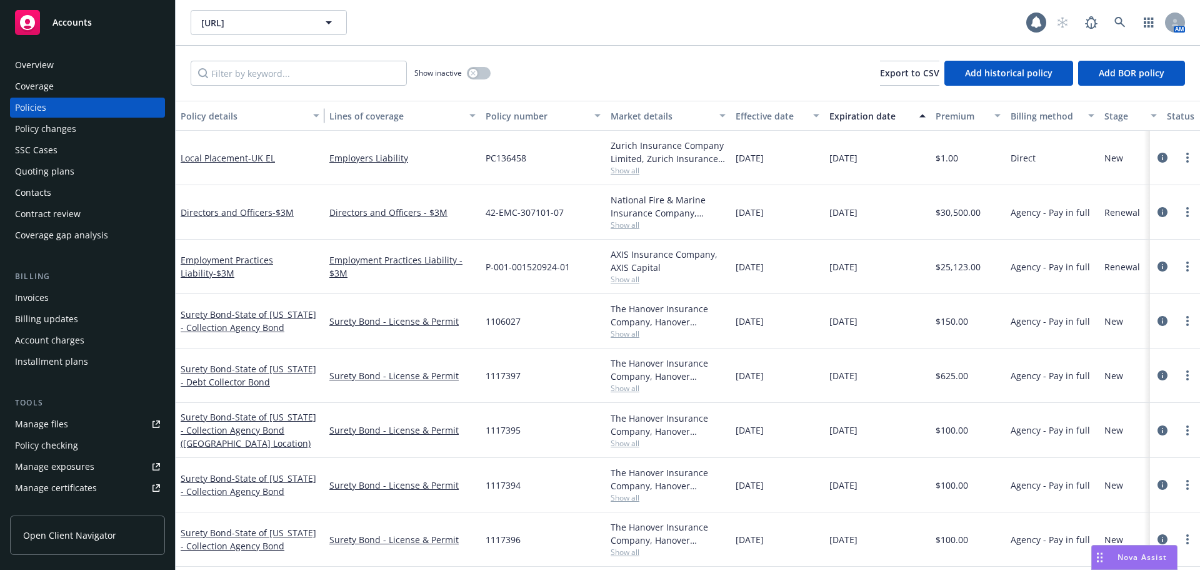
drag, startPoint x: 263, startPoint y: 119, endPoint x: 359, endPoint y: 114, distance: 95.8
click at [321, 114] on div "button" at bounding box center [318, 115] width 6 height 29
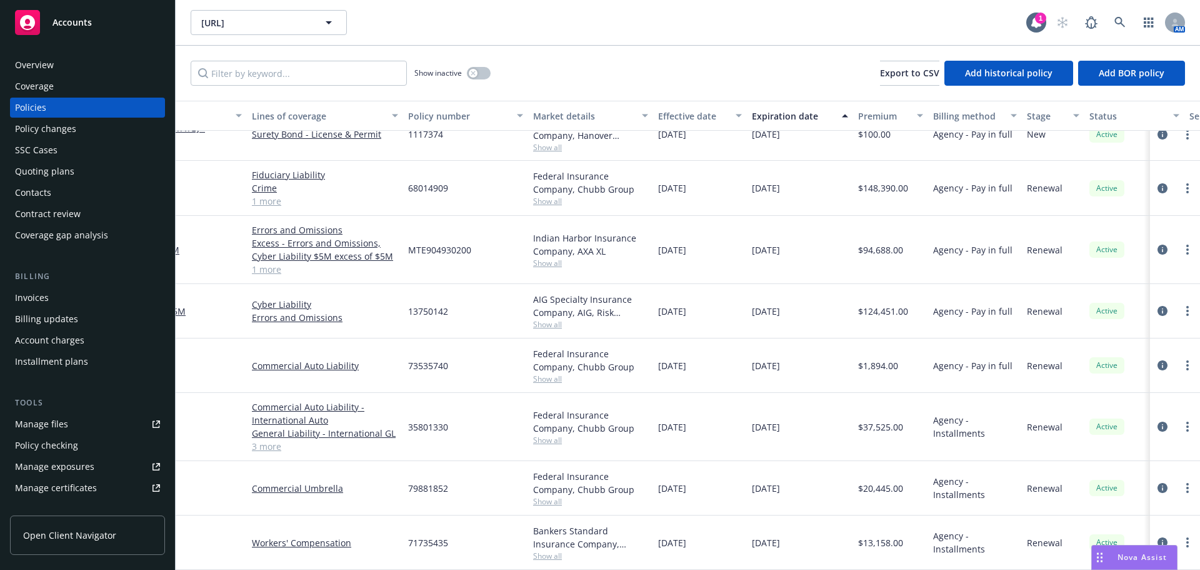
scroll to position [2188, 0]
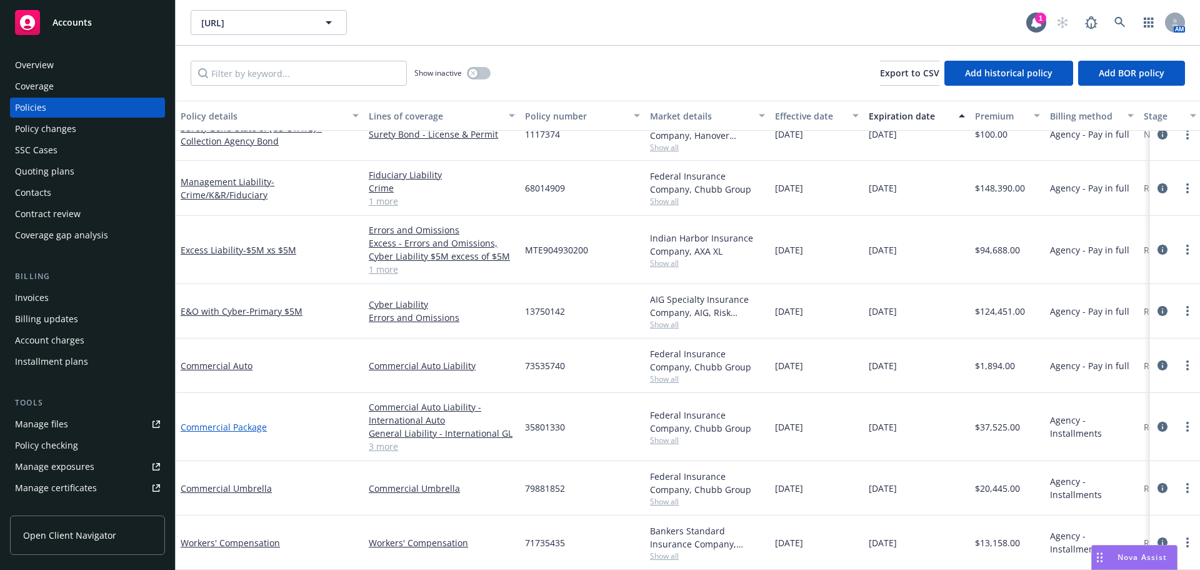
click at [213, 421] on link "Commercial Package" at bounding box center [224, 427] width 86 height 12
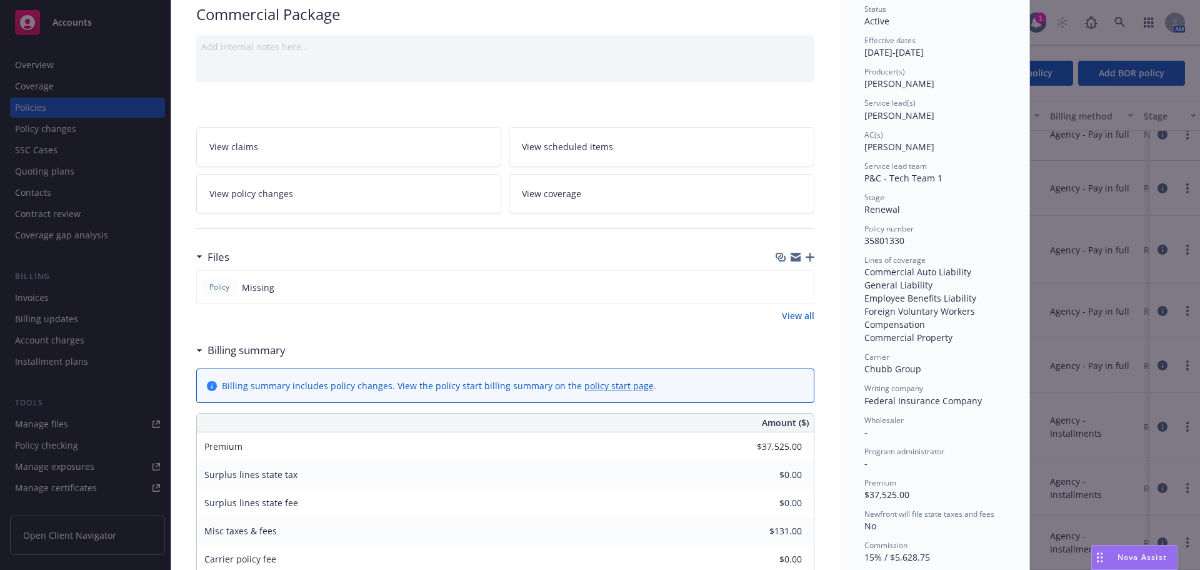
scroll to position [250, 0]
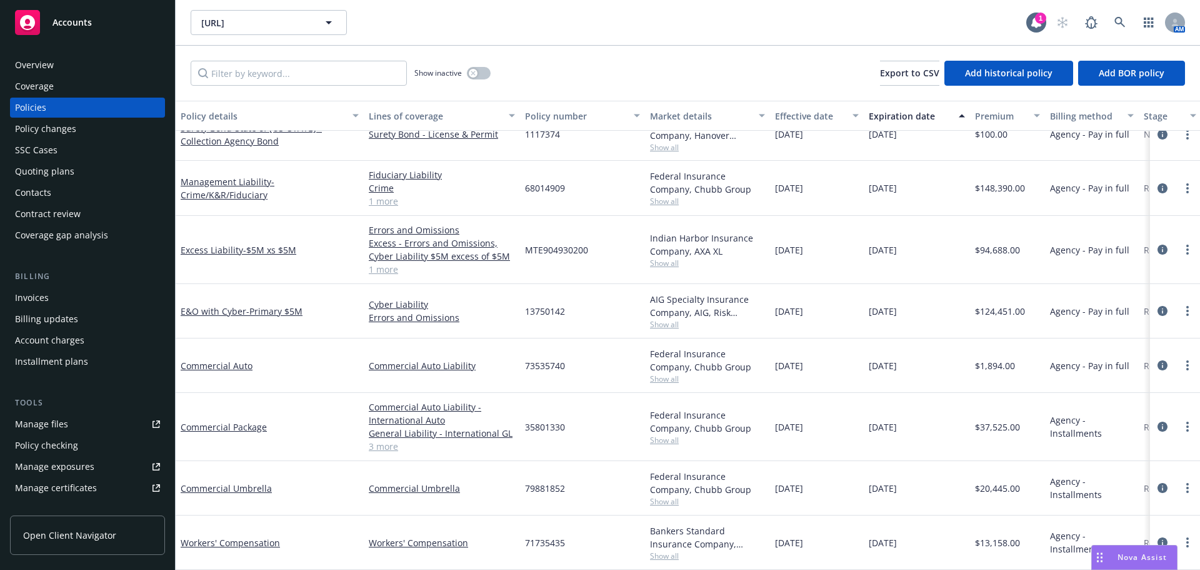
click at [291, 248] on div "Excess Liability - $5M xs $5M" at bounding box center [270, 250] width 188 height 68
click at [291, 244] on span "- $5M xs $5M" at bounding box center [269, 250] width 53 height 12
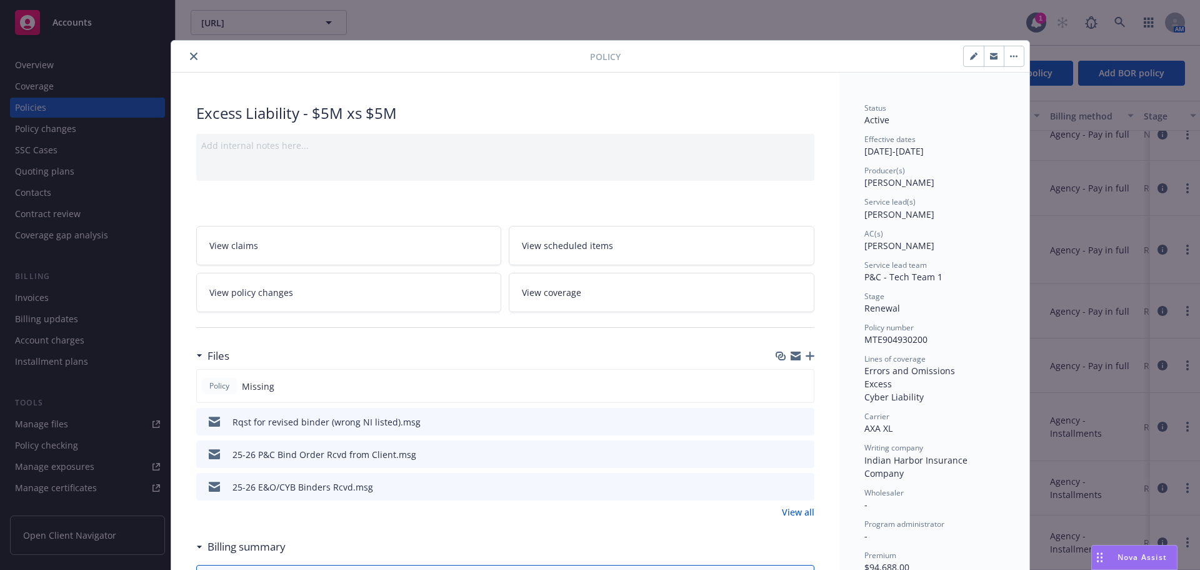
click at [799, 416] on icon "preview file" at bounding box center [802, 420] width 11 height 9
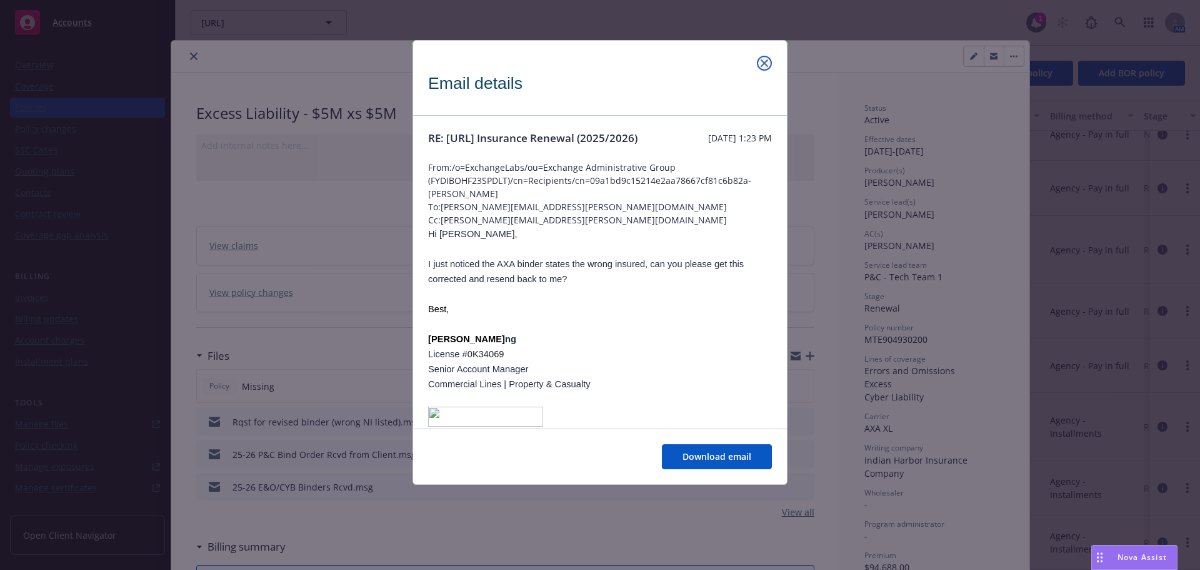
click at [763, 62] on icon "close" at bounding box center [765, 63] width 8 height 8
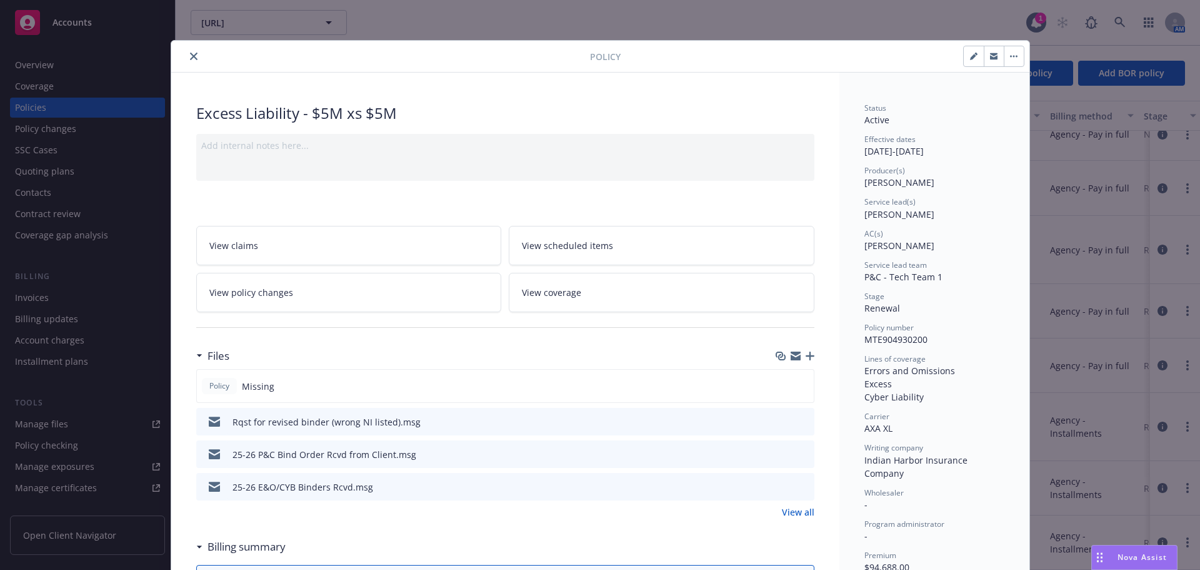
click at [802, 453] on icon "preview file" at bounding box center [802, 453] width 11 height 9
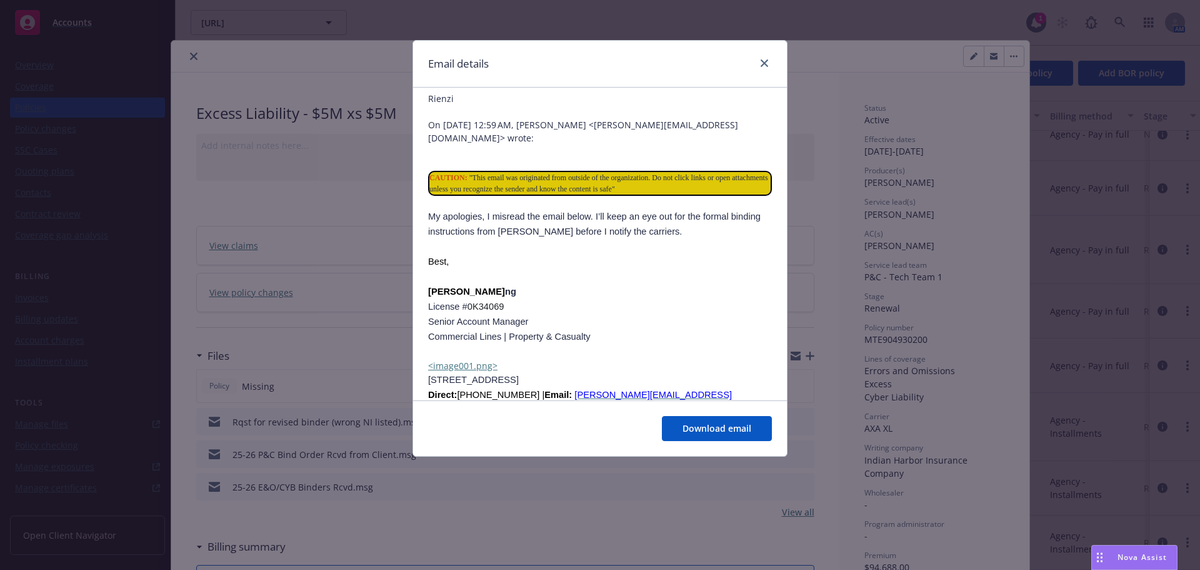
scroll to position [250, 0]
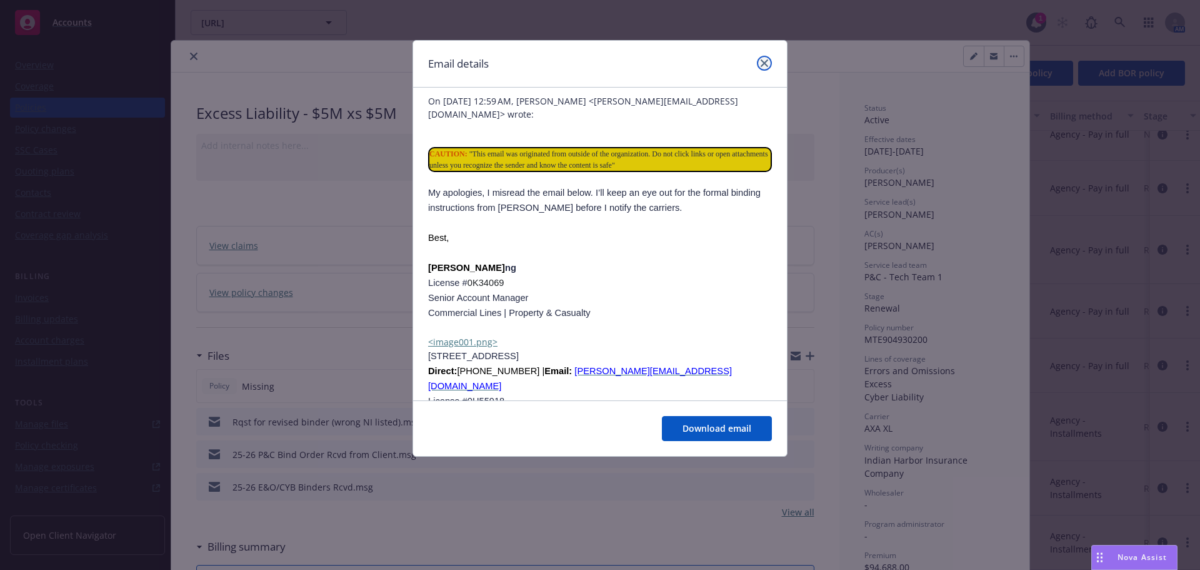
click at [763, 64] on icon "close" at bounding box center [765, 63] width 8 height 8
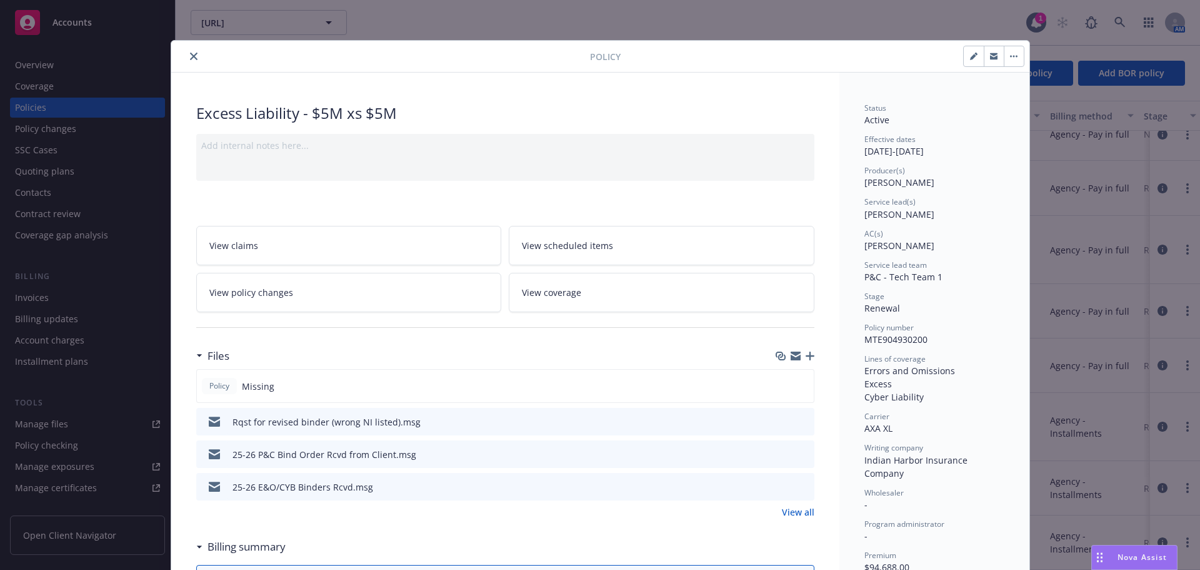
click at [194, 58] on button "close" at bounding box center [193, 56] width 15 height 15
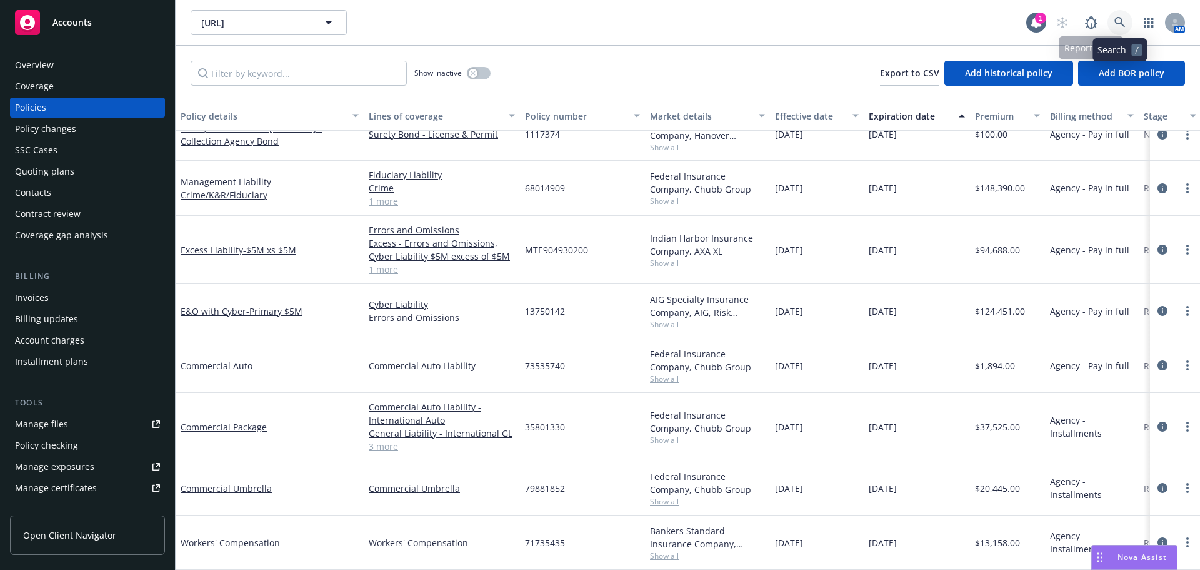
click at [1115, 28] on link at bounding box center [1120, 22] width 25 height 25
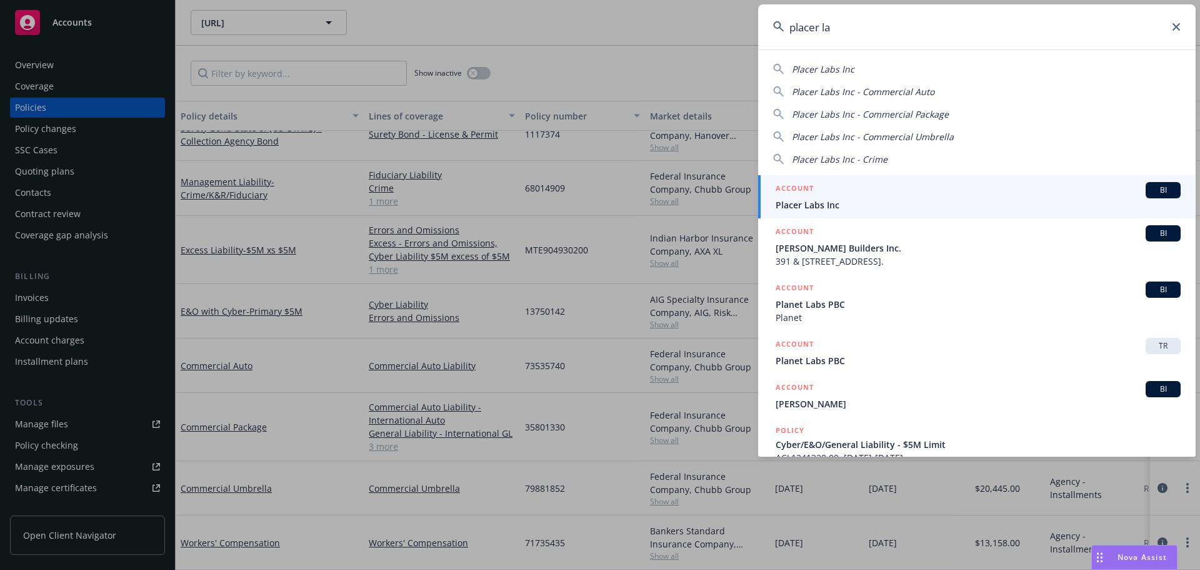
type input "placer la"
click at [868, 207] on span "Placer Labs Inc" at bounding box center [978, 204] width 405 height 13
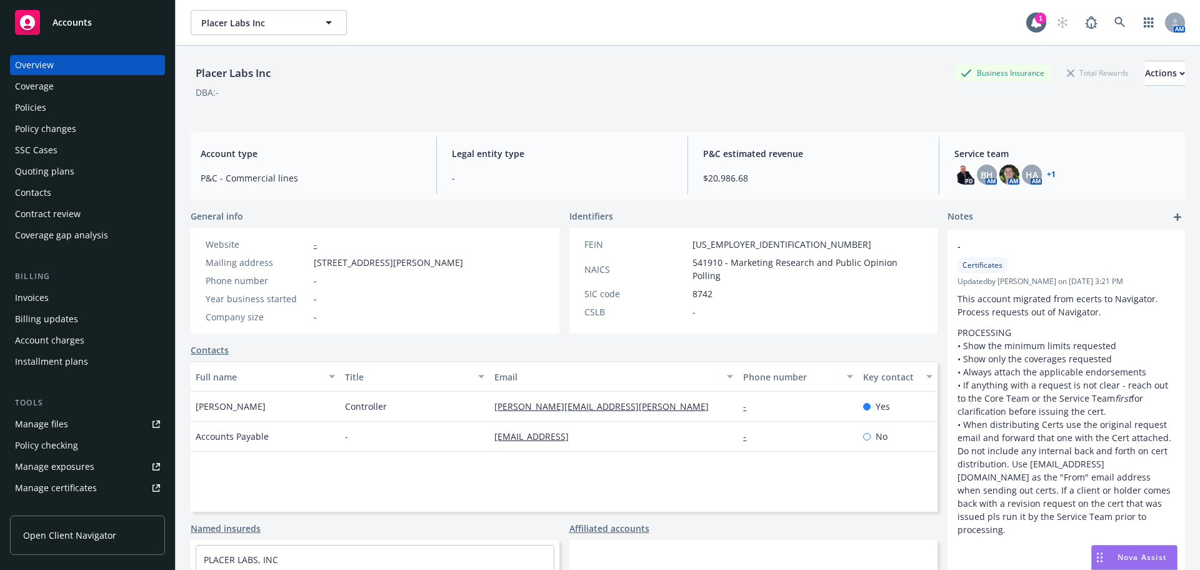
click at [63, 106] on div "Policies" at bounding box center [87, 108] width 145 height 20
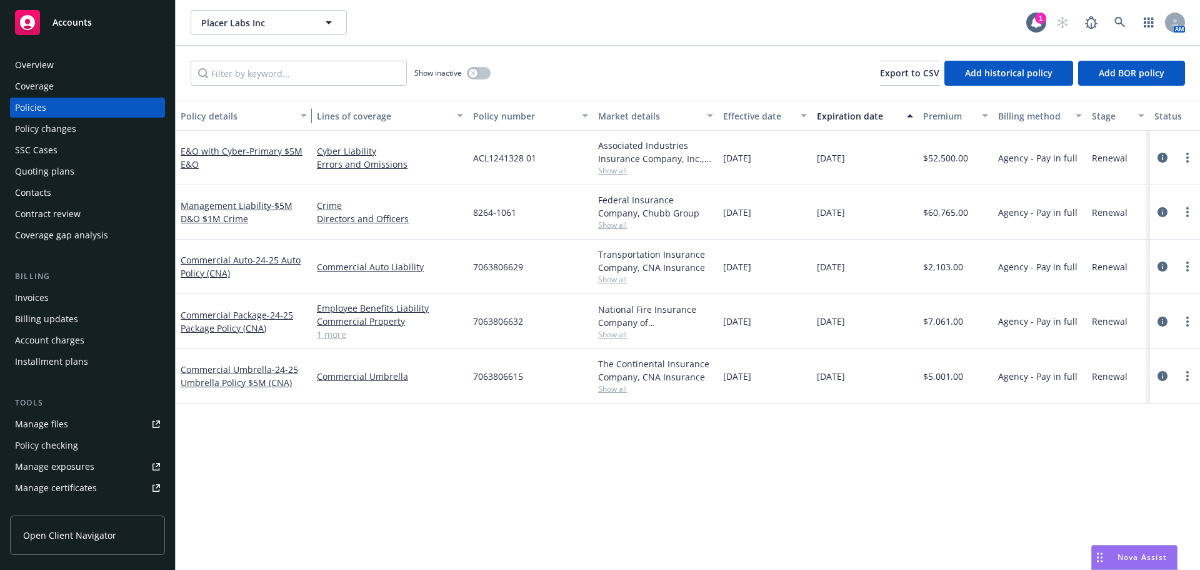
drag, startPoint x: 265, startPoint y: 114, endPoint x: 308, endPoint y: 124, distance: 43.8
click at [308, 124] on div "button" at bounding box center [306, 115] width 6 height 29
click at [616, 172] on span "Show all" at bounding box center [655, 170] width 115 height 11
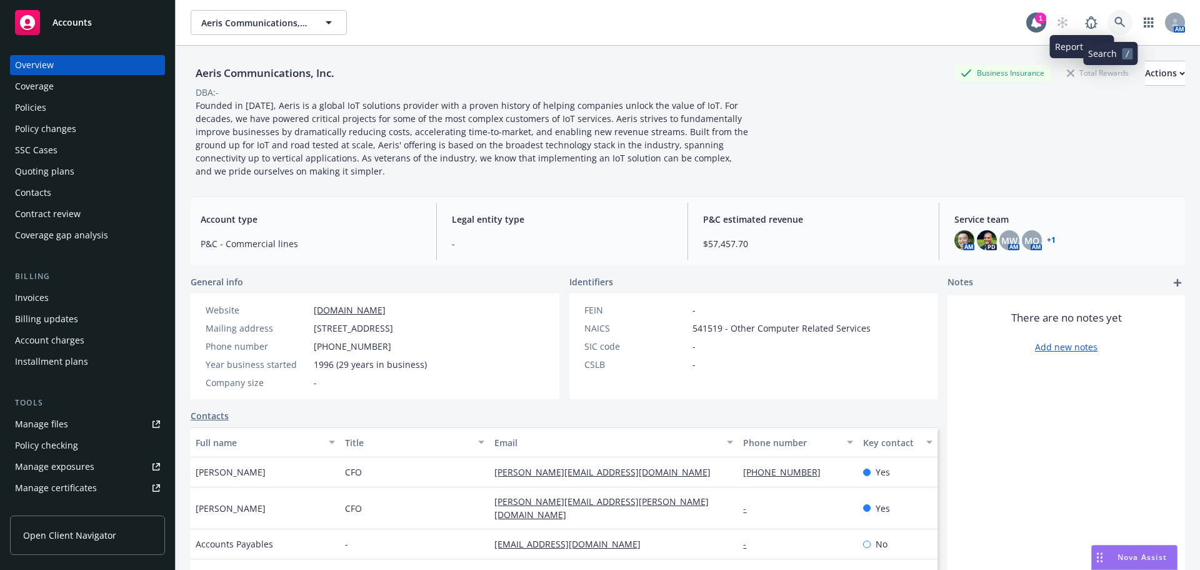
click at [1108, 24] on link at bounding box center [1120, 22] width 25 height 25
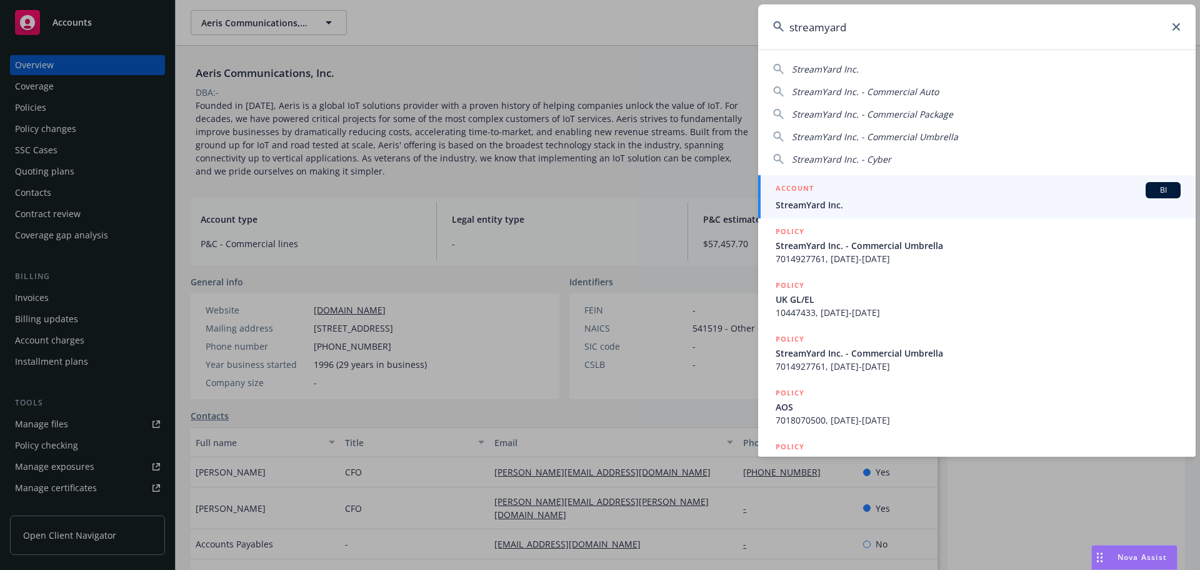
type input "streamyard"
click at [992, 207] on span "StreamYard Inc." at bounding box center [978, 204] width 405 height 13
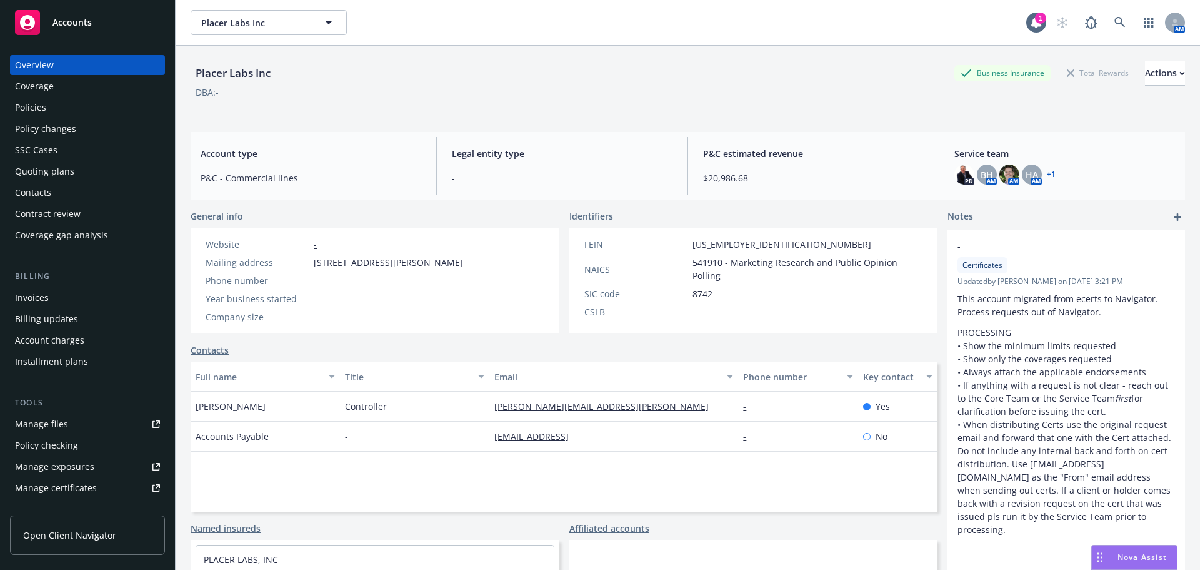
click at [60, 102] on div "Policies" at bounding box center [87, 108] width 145 height 20
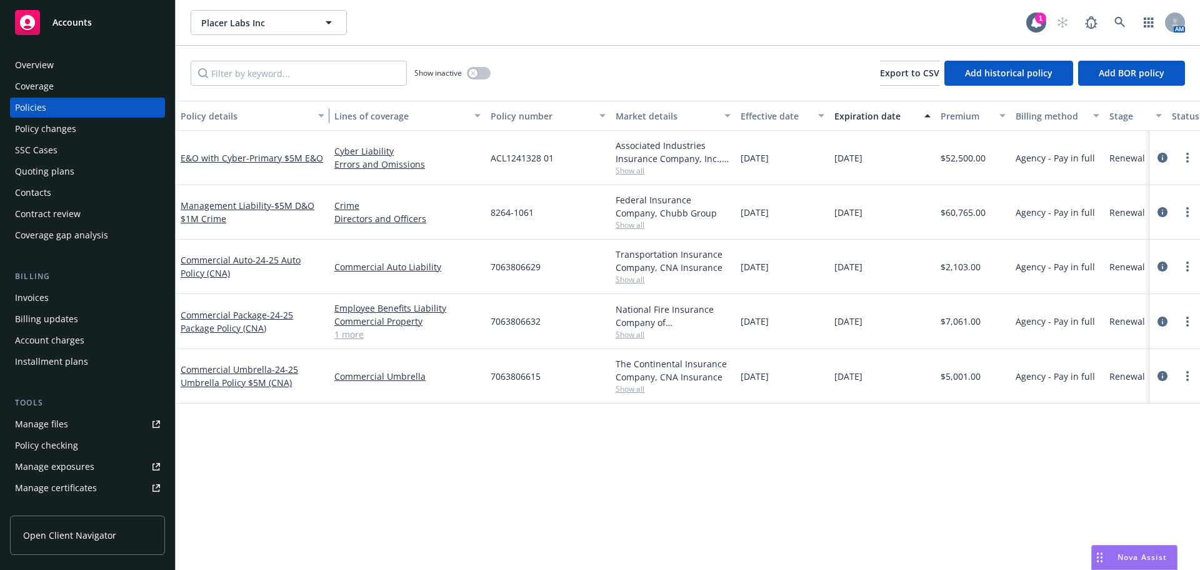
drag, startPoint x: 266, startPoint y: 108, endPoint x: 326, endPoint y: 94, distance: 61.4
click at [326, 94] on div "Show inactive Export to CSV Add historical policy Add BOR policy Policy details…" at bounding box center [688, 308] width 1025 height 524
click at [126, 181] on div "Overview Coverage Policies Policy changes SSC Cases Quoting plans Contacts Cont…" at bounding box center [87, 150] width 155 height 190
click at [127, 174] on div "Quoting plans" at bounding box center [87, 171] width 145 height 20
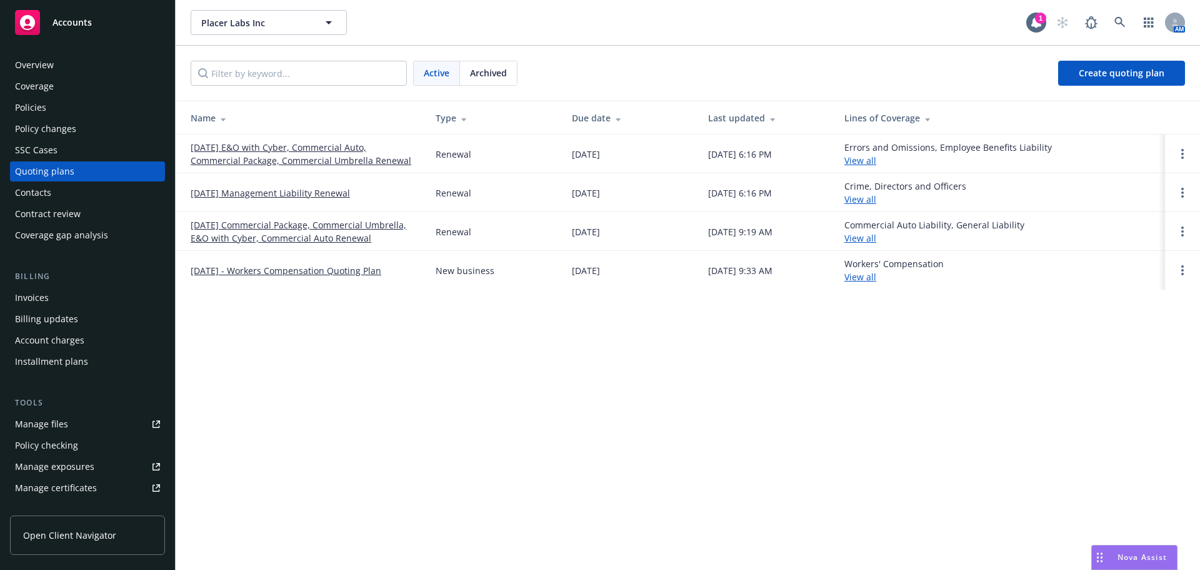
click at [393, 161] on link "[DATE] E&O with Cyber, Commercial Auto, Commercial Package, Commercial Umbrella…" at bounding box center [303, 154] width 225 height 26
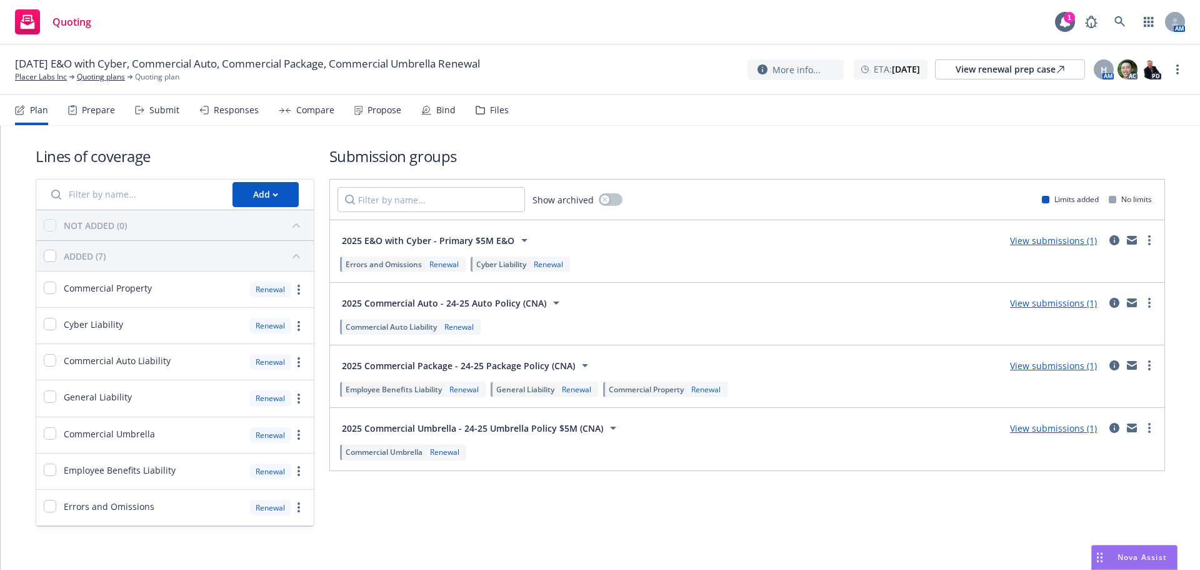
click at [1070, 240] on link "View submissions (1)" at bounding box center [1053, 240] width 87 height 12
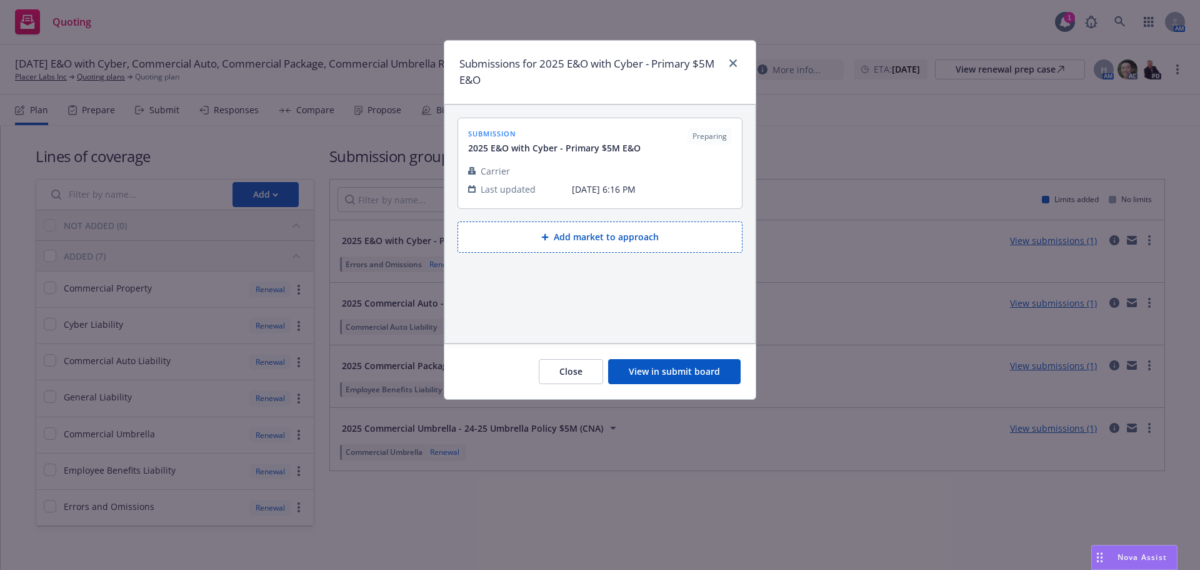
click at [705, 375] on button "View in submit board" at bounding box center [674, 371] width 133 height 25
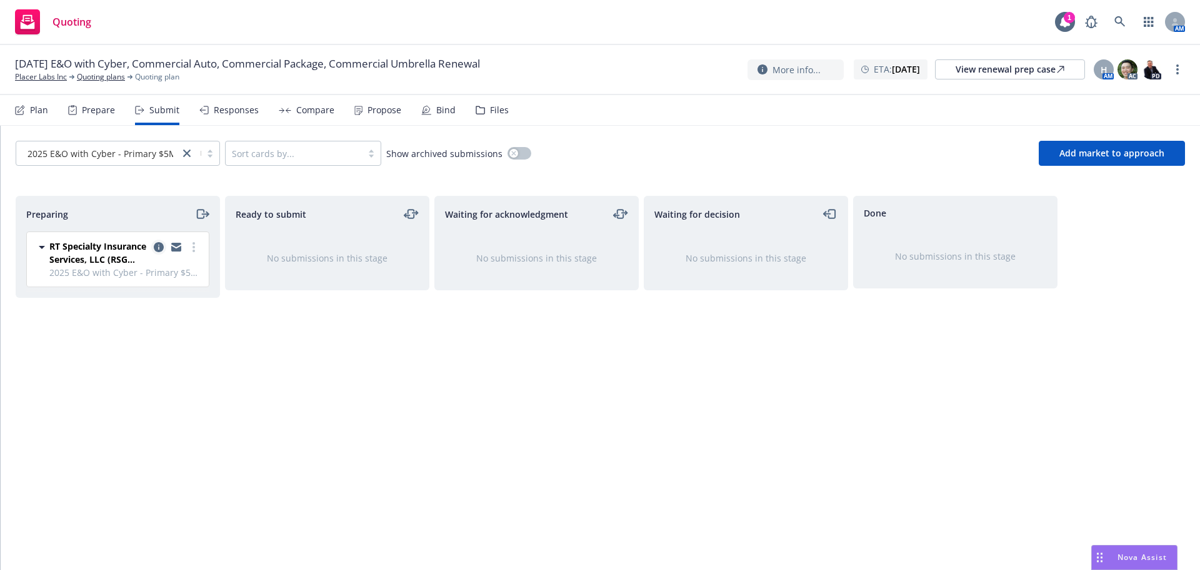
click at [154, 249] on icon "copy logging email" at bounding box center [159, 247] width 10 height 10
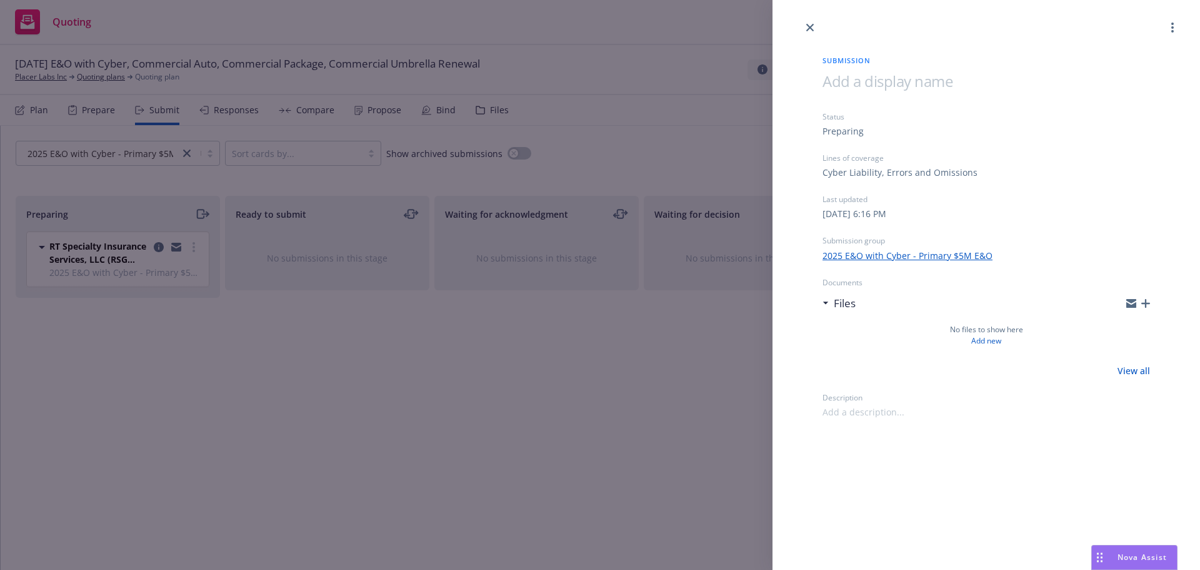
click at [568, 273] on div "Submission Status Preparing Lines of coverage Cyber Liability, Errors and Omiss…" at bounding box center [600, 285] width 1200 height 570
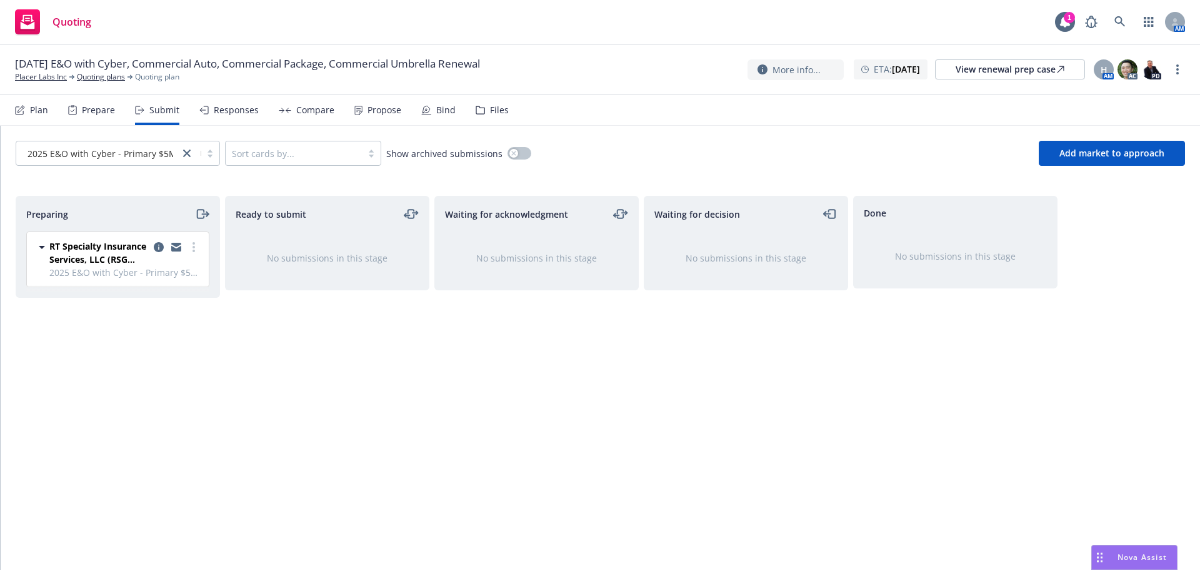
click at [476, 117] on div "Files" at bounding box center [492, 110] width 33 height 30
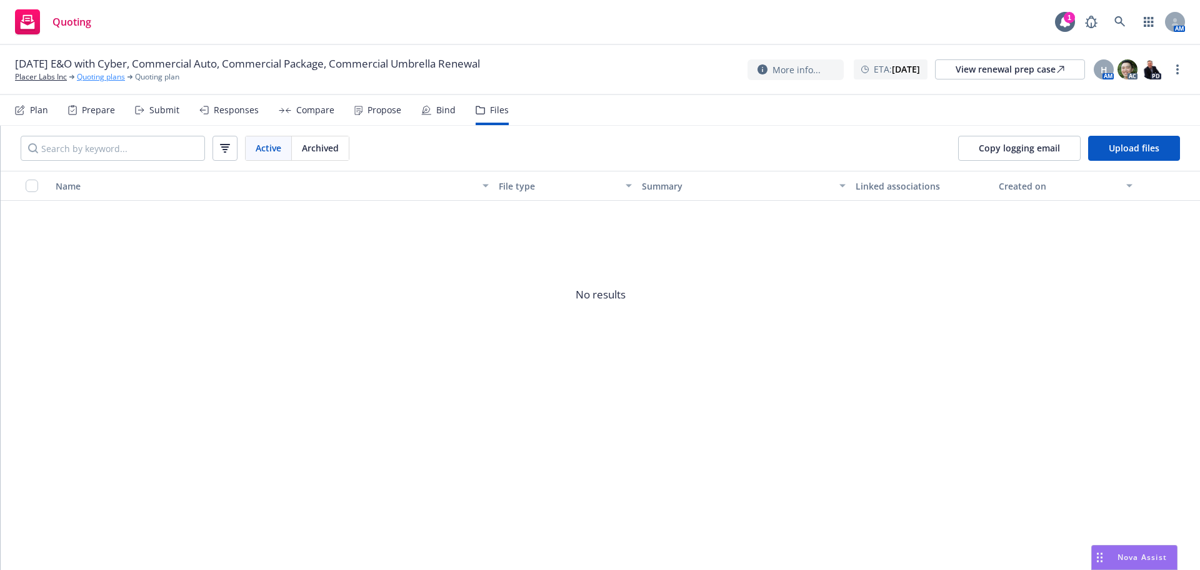
click at [97, 76] on link "Quoting plans" at bounding box center [101, 76] width 48 height 11
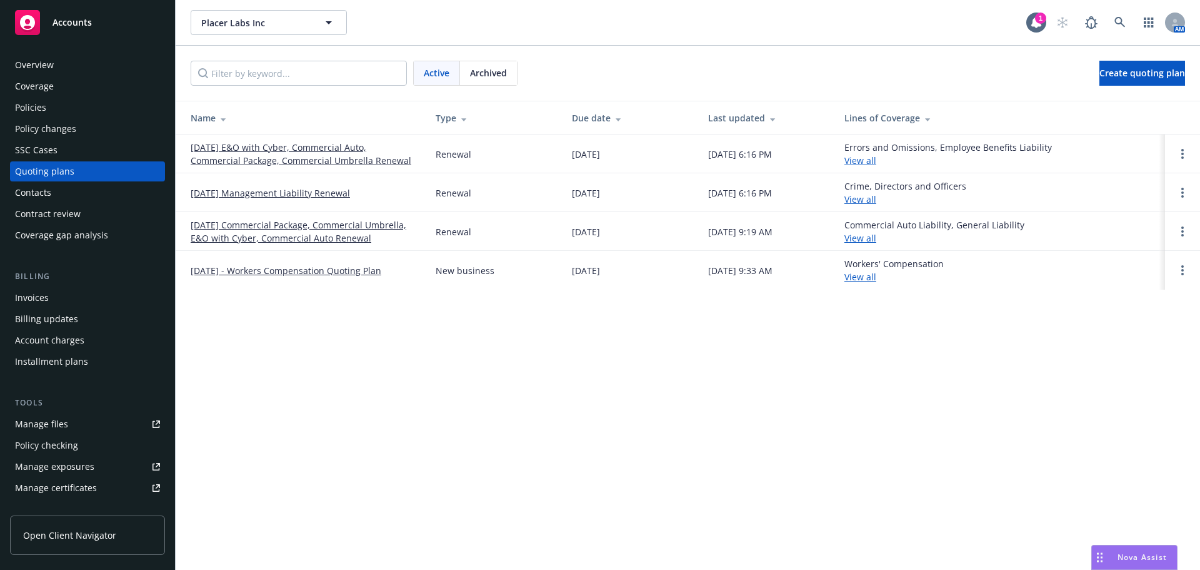
click at [326, 238] on link "12/05/24 Commercial Package, Commercial Umbrella, E&O with Cyber, Commercial Au…" at bounding box center [303, 231] width 225 height 26
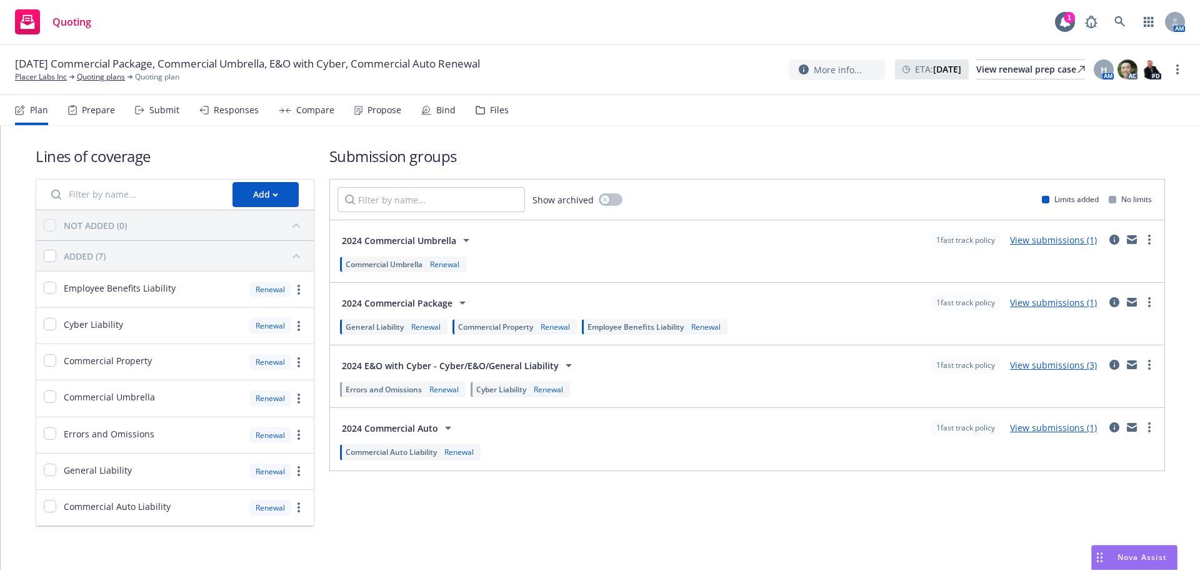
click at [495, 117] on div "Files" at bounding box center [492, 110] width 33 height 30
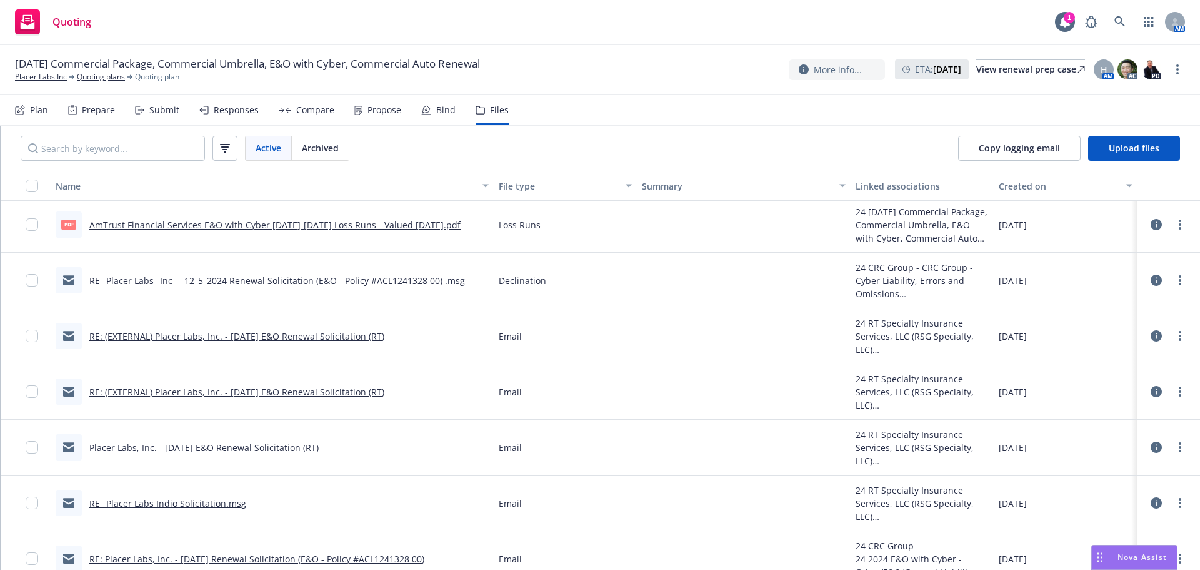
scroll to position [500, 0]
click at [315, 450] on link "Placer Labs, Inc. - 12/5/2024 E&O Renewal Solicitation (RT)" at bounding box center [203, 447] width 229 height 12
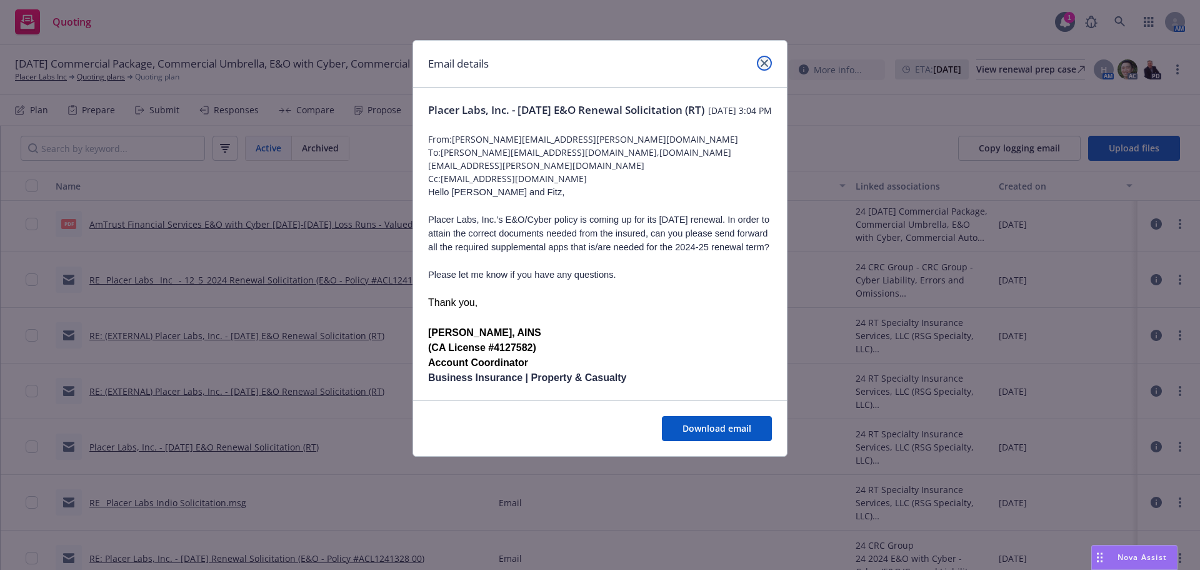
click at [760, 63] on link "close" at bounding box center [764, 63] width 15 height 15
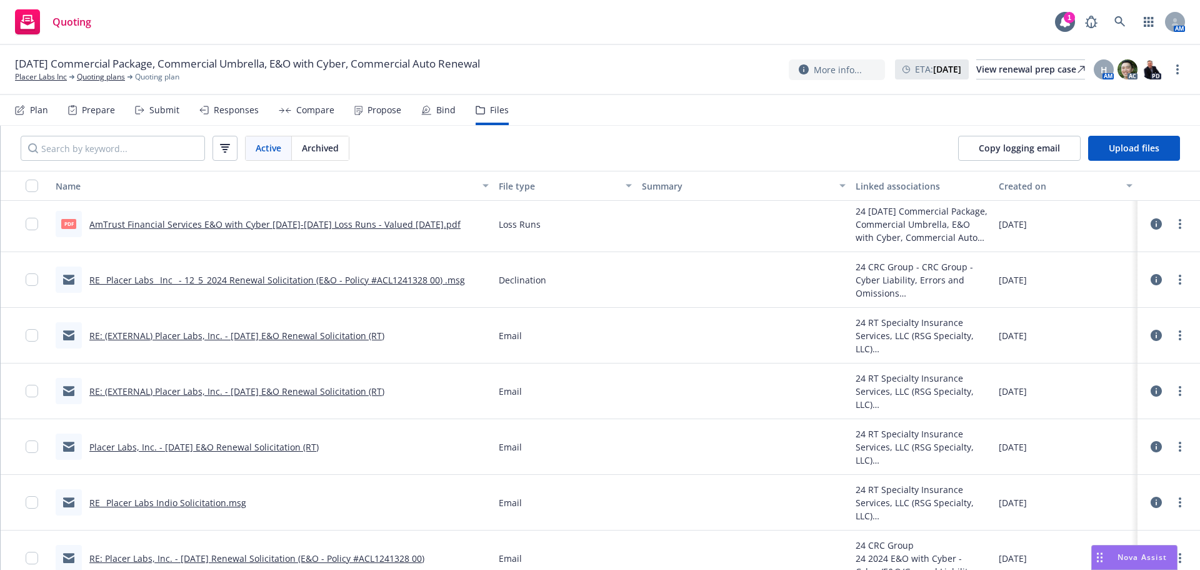
click at [370, 331] on link "RE: (EXTERNAL) Placer Labs, Inc. - 12/5/2024 E&O Renewal Solicitation (RT)" at bounding box center [236, 335] width 295 height 12
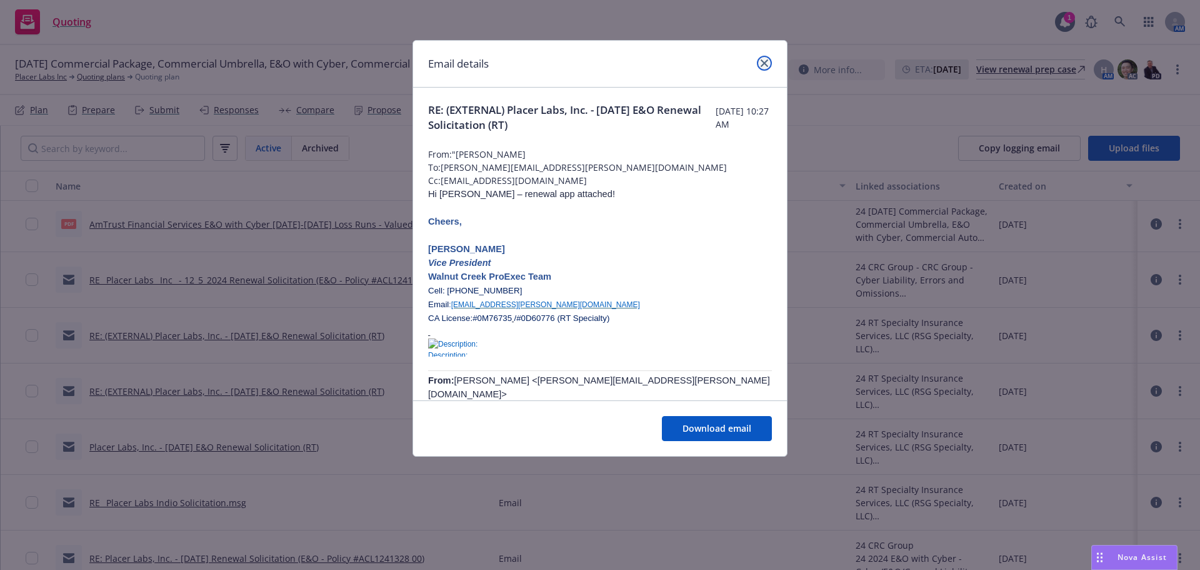
click at [768, 58] on link "close" at bounding box center [764, 63] width 15 height 15
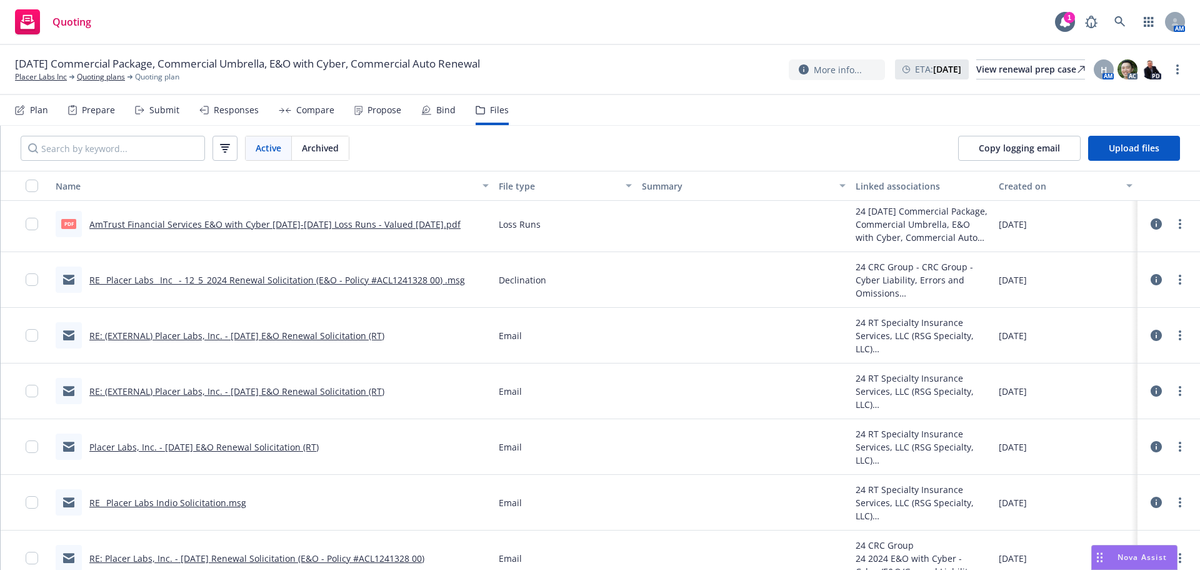
click at [275, 441] on link "Placer Labs, Inc. - 12/5/2024 E&O Renewal Solicitation (RT)" at bounding box center [203, 447] width 229 height 12
click at [328, 336] on link "RE: (EXTERNAL) Placer Labs, Inc. - 12/5/2024 E&O Renewal Solicitation (RT)" at bounding box center [236, 335] width 295 height 12
click at [361, 336] on link "RE: (EXTERNAL) Placer Labs, Inc. - 12/5/2024 E&O Renewal Solicitation (RT)" at bounding box center [236, 335] width 295 height 12
click at [388, 280] on link "RE_ Placer Labs_ Inc_ - 12_5_2024 Renewal Solicitation (E&O - Policy #ACL124132…" at bounding box center [277, 280] width 376 height 12
click at [326, 334] on link "RE: (EXTERNAL) Placer Labs, Inc. - 12/5/2024 E&O Renewal Solicitation (RT)" at bounding box center [236, 335] width 295 height 12
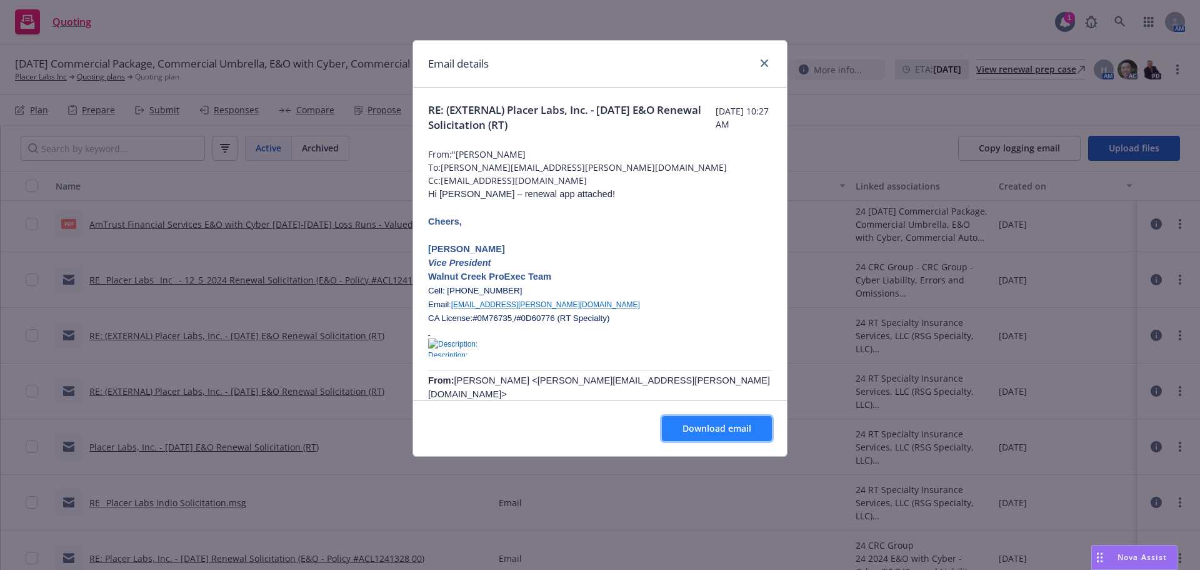
click at [708, 431] on span "Download email" at bounding box center [717, 428] width 69 height 12
click at [327, 128] on div "Email details RE: (EXTERNAL) Placer Labs, Inc. - 12/5/2024 E&O Renewal Solicita…" at bounding box center [600, 285] width 1200 height 570
click at [766, 61] on icon "close" at bounding box center [765, 63] width 8 height 8
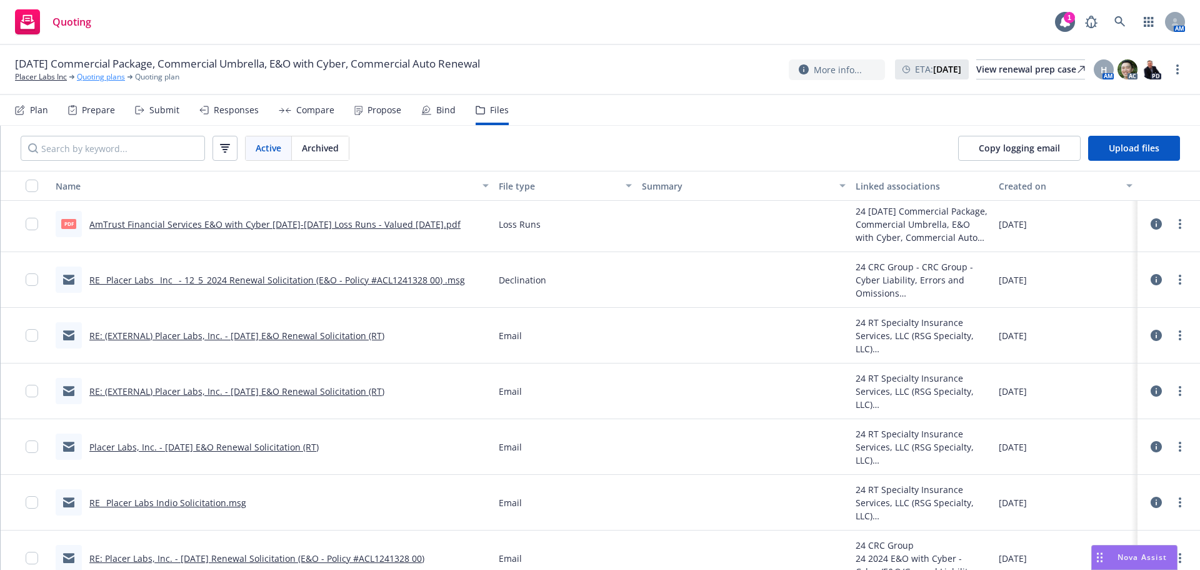
click at [88, 76] on link "Quoting plans" at bounding box center [101, 76] width 48 height 11
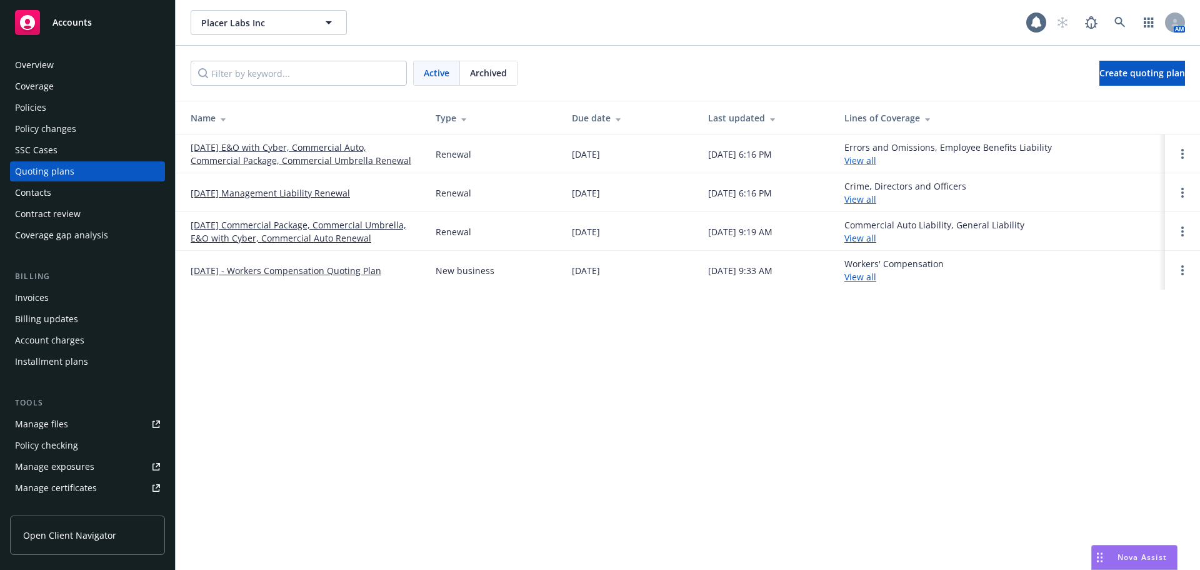
click at [243, 146] on link "[DATE] E&O with Cyber, Commercial Auto, Commercial Package, Commercial Umbrella…" at bounding box center [303, 154] width 225 height 26
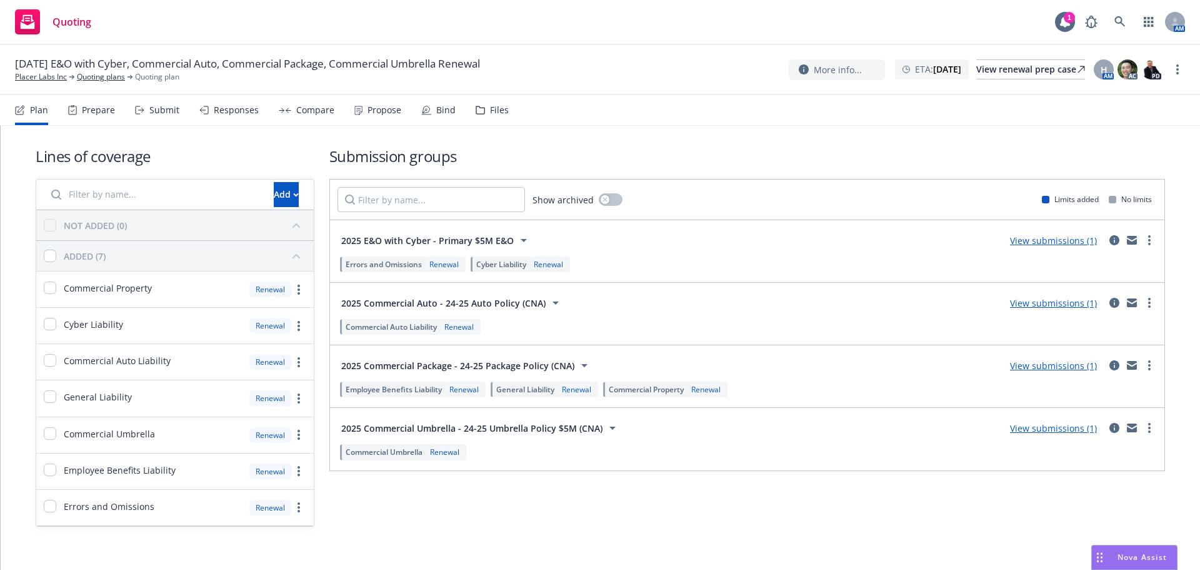
click at [1065, 243] on link "View submissions (1)" at bounding box center [1053, 240] width 87 height 12
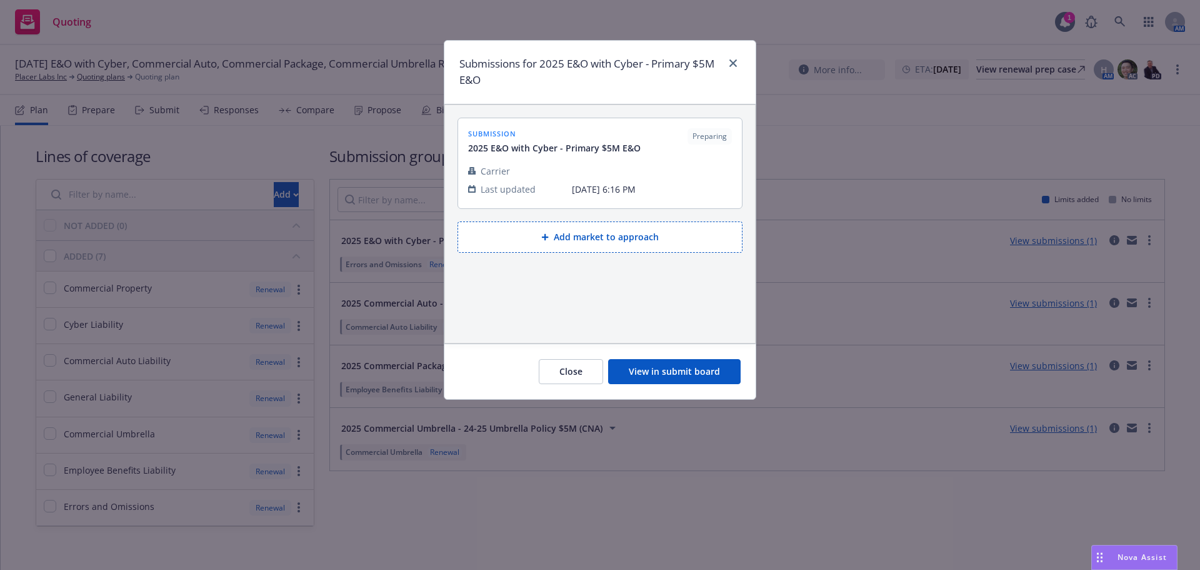
click at [723, 362] on button "View in submit board" at bounding box center [674, 371] width 133 height 25
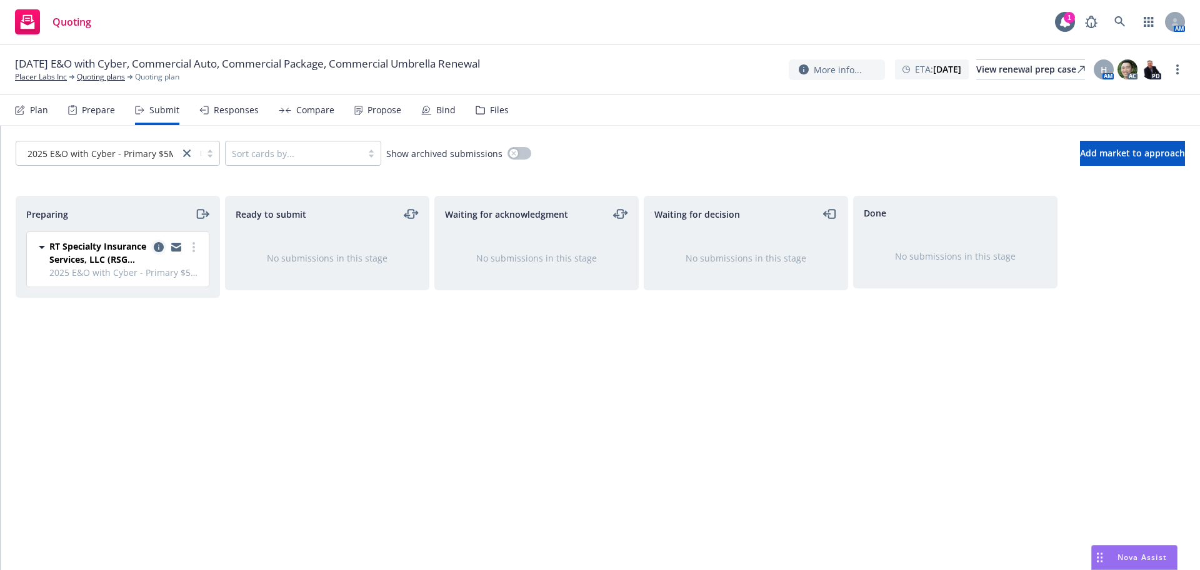
click at [158, 248] on icon "copy logging email" at bounding box center [159, 247] width 10 height 10
click at [175, 248] on icon "copy logging email" at bounding box center [176, 249] width 10 height 6
